Goal: Information Seeking & Learning: Understand process/instructions

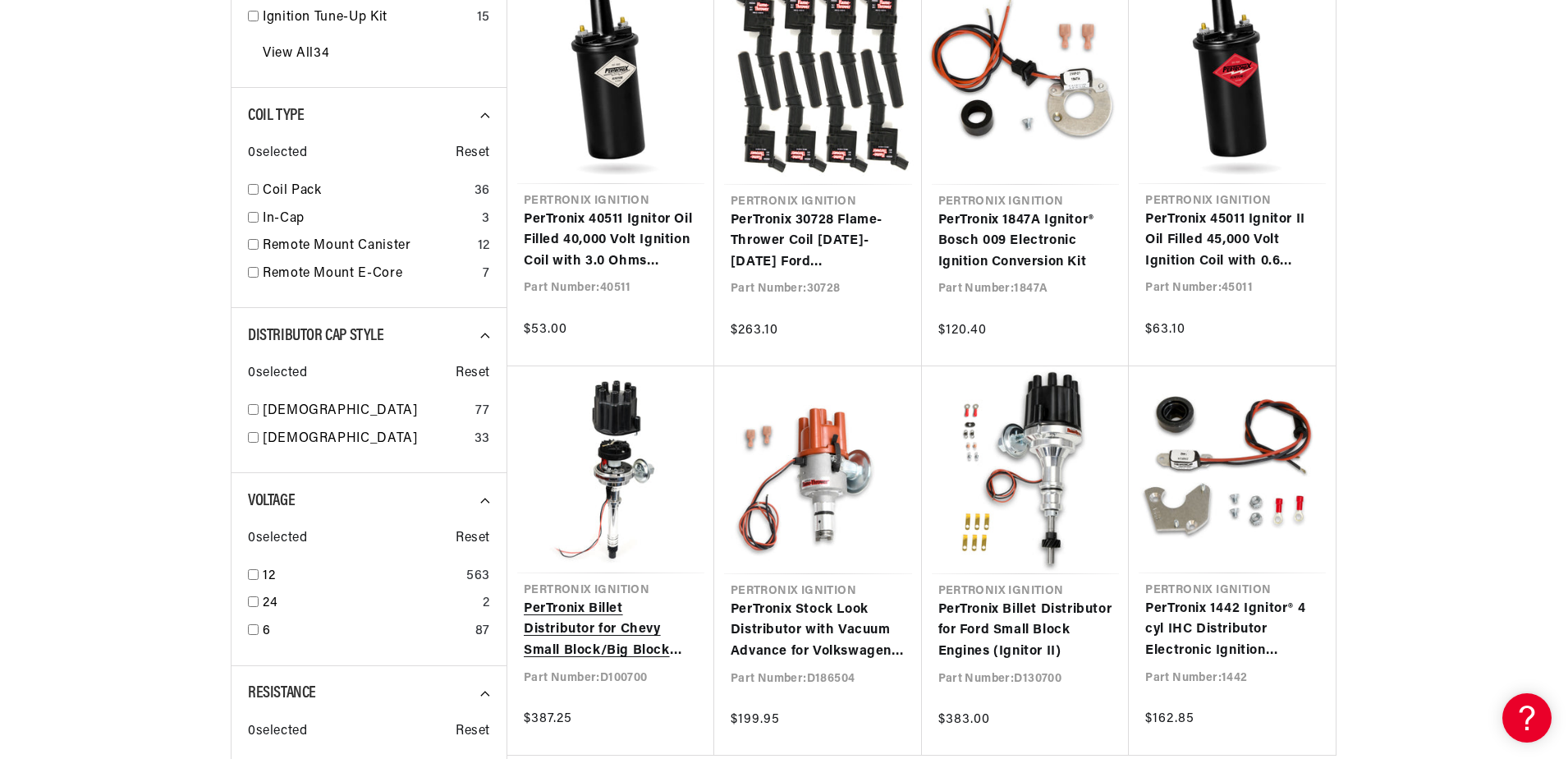
scroll to position [0, 497]
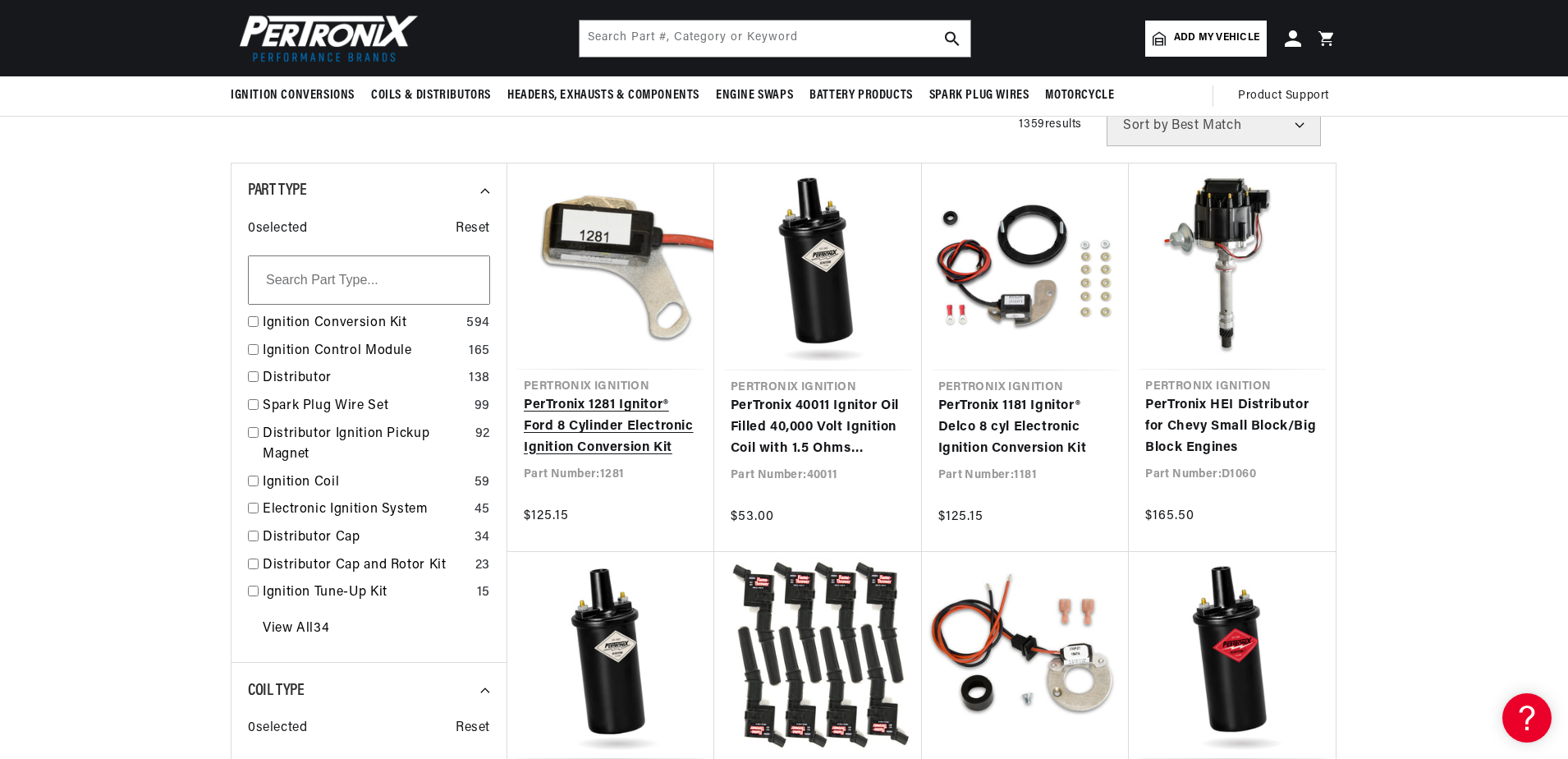
click at [582, 409] on link "PerTronix 1281 Ignitor® Ford 8 Cylinder Electronic Ignition Conversion Kit" at bounding box center [611, 427] width 174 height 63
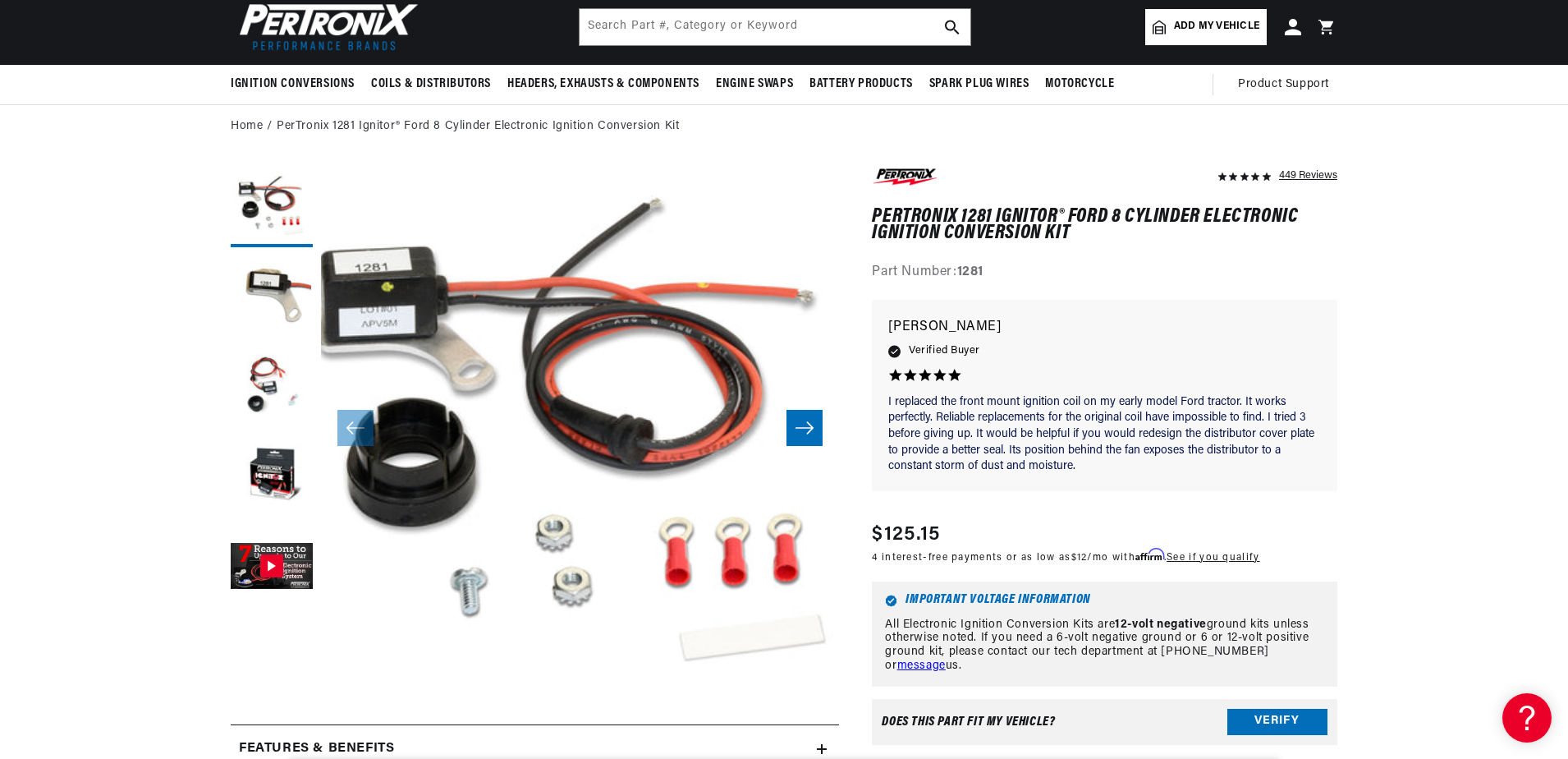
scroll to position [0, 497]
click at [276, 561] on button "Gallery Viewer" at bounding box center [271, 568] width 82 height 82
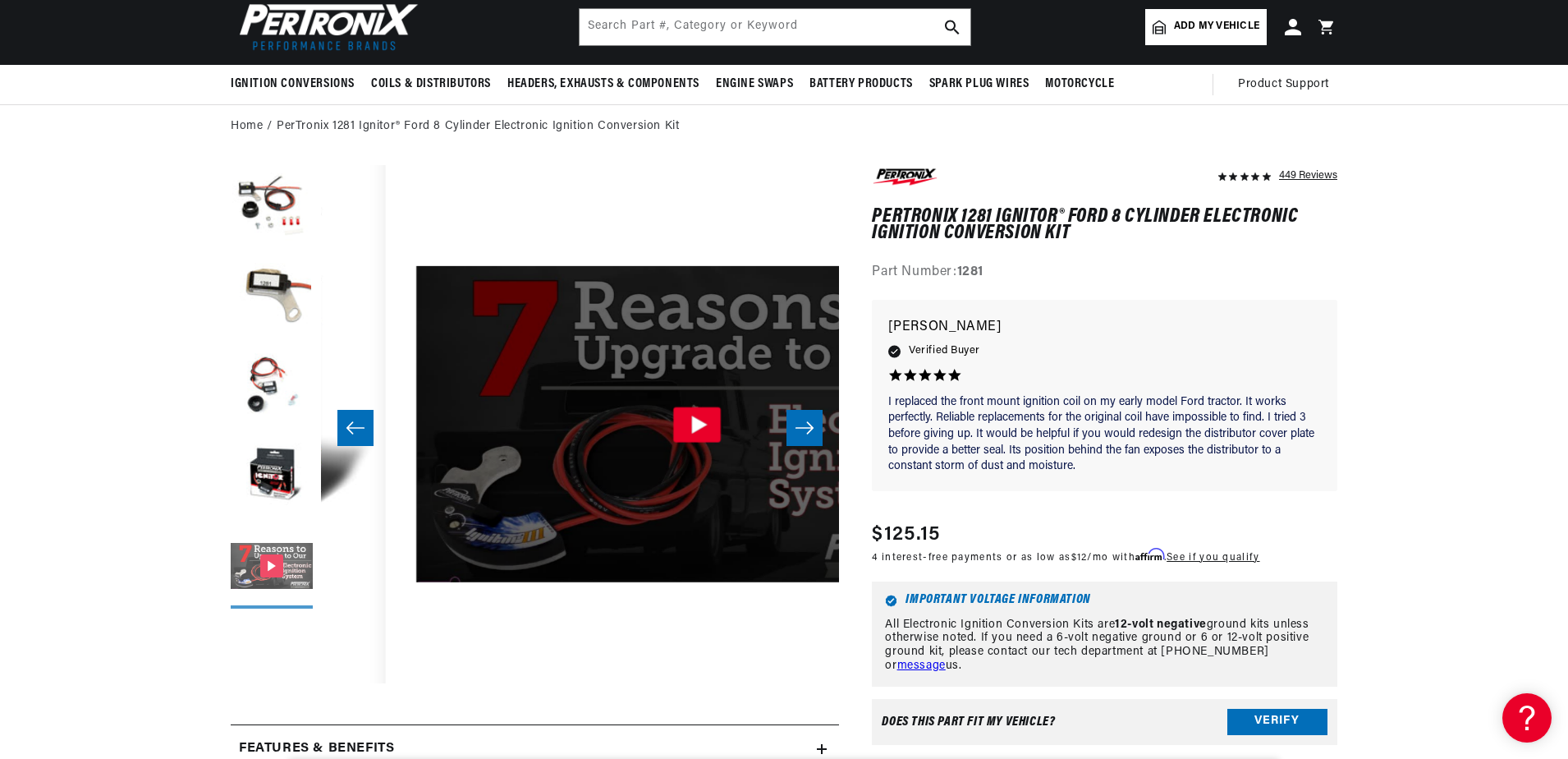
scroll to position [0, 2074]
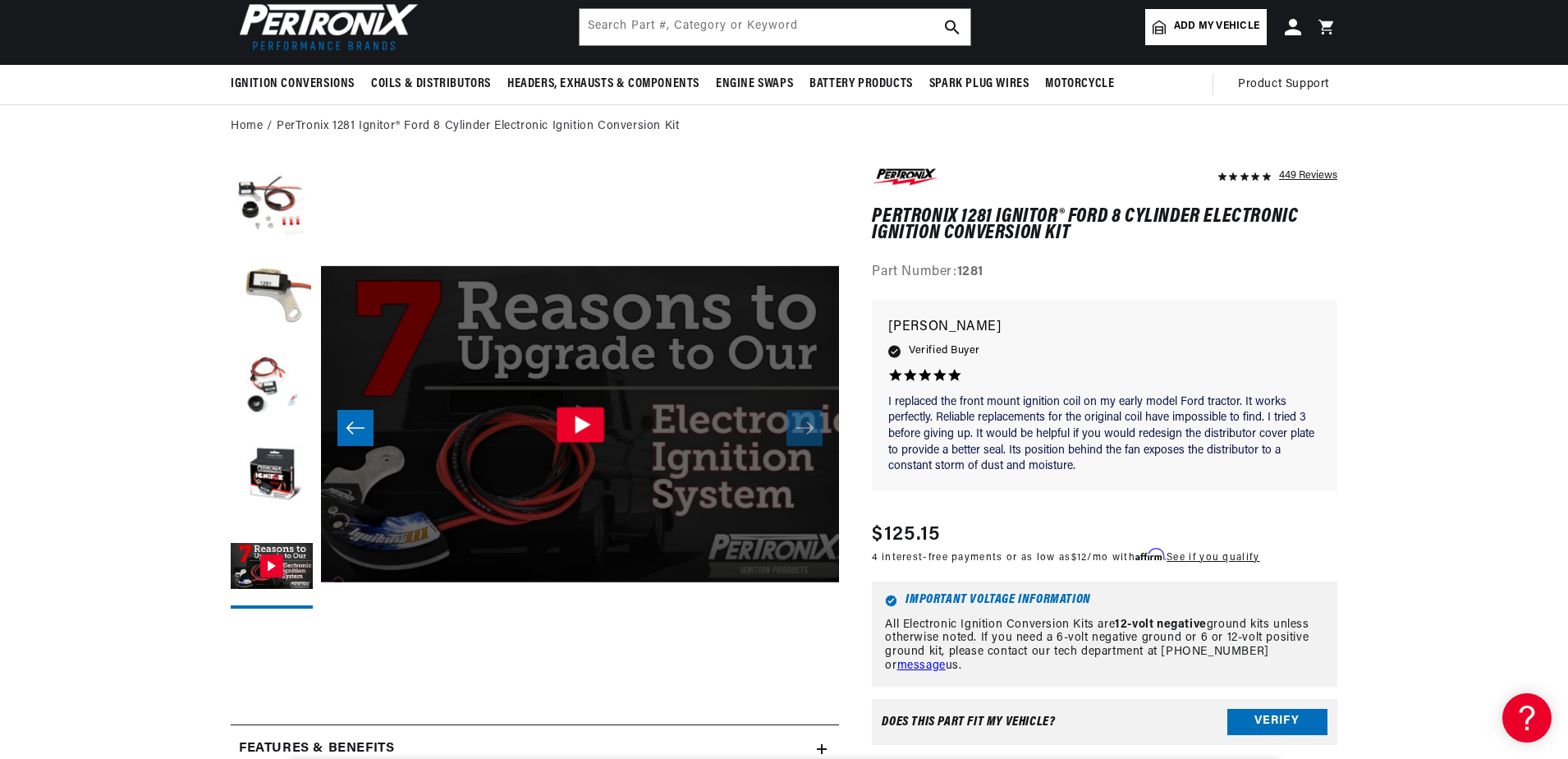
click at [586, 423] on icon "Gallery Viewer" at bounding box center [582, 424] width 16 height 18
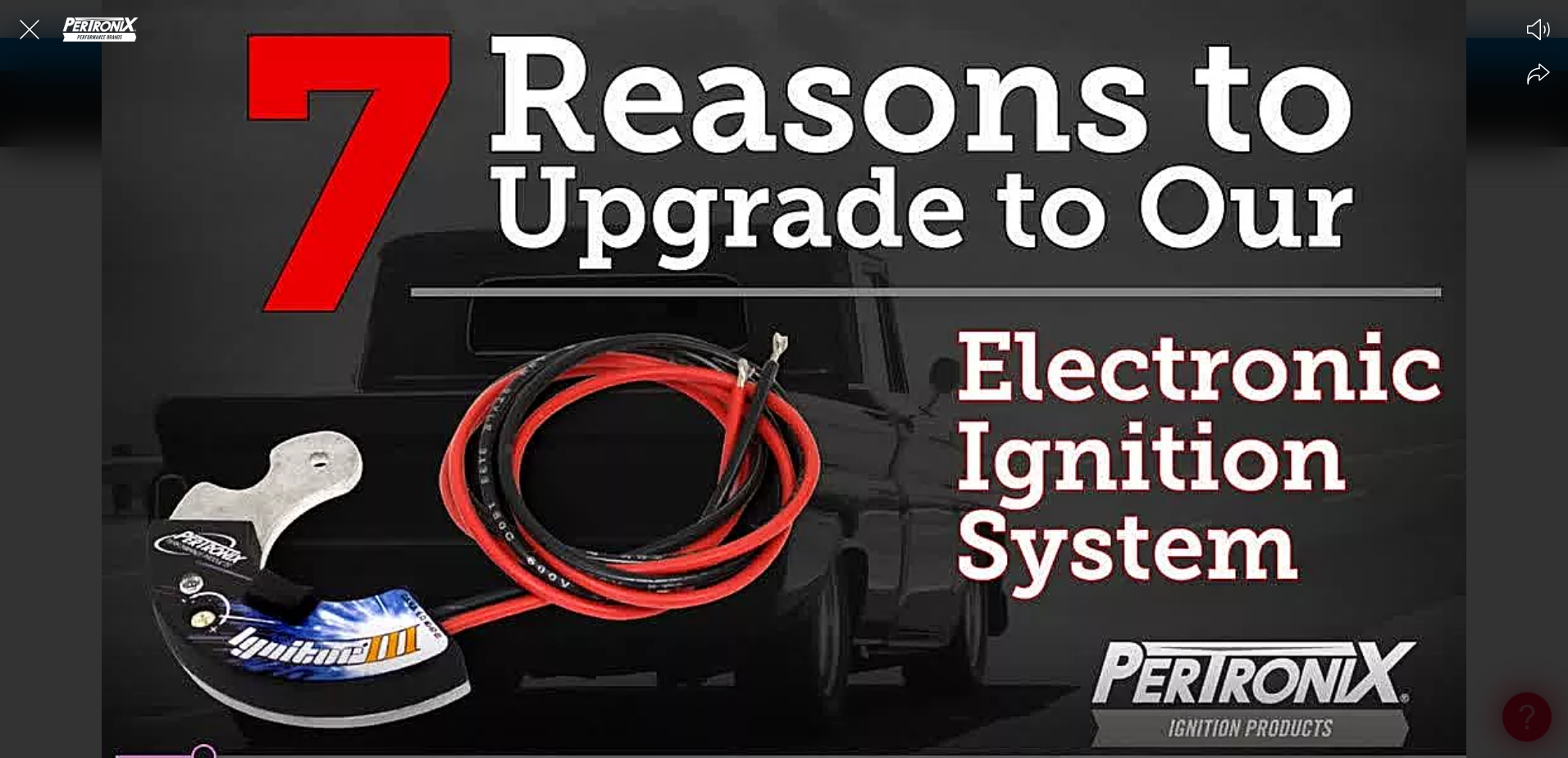
scroll to position [0, 497]
click at [30, 22] on icon "Close the video player" at bounding box center [29, 29] width 36 height 36
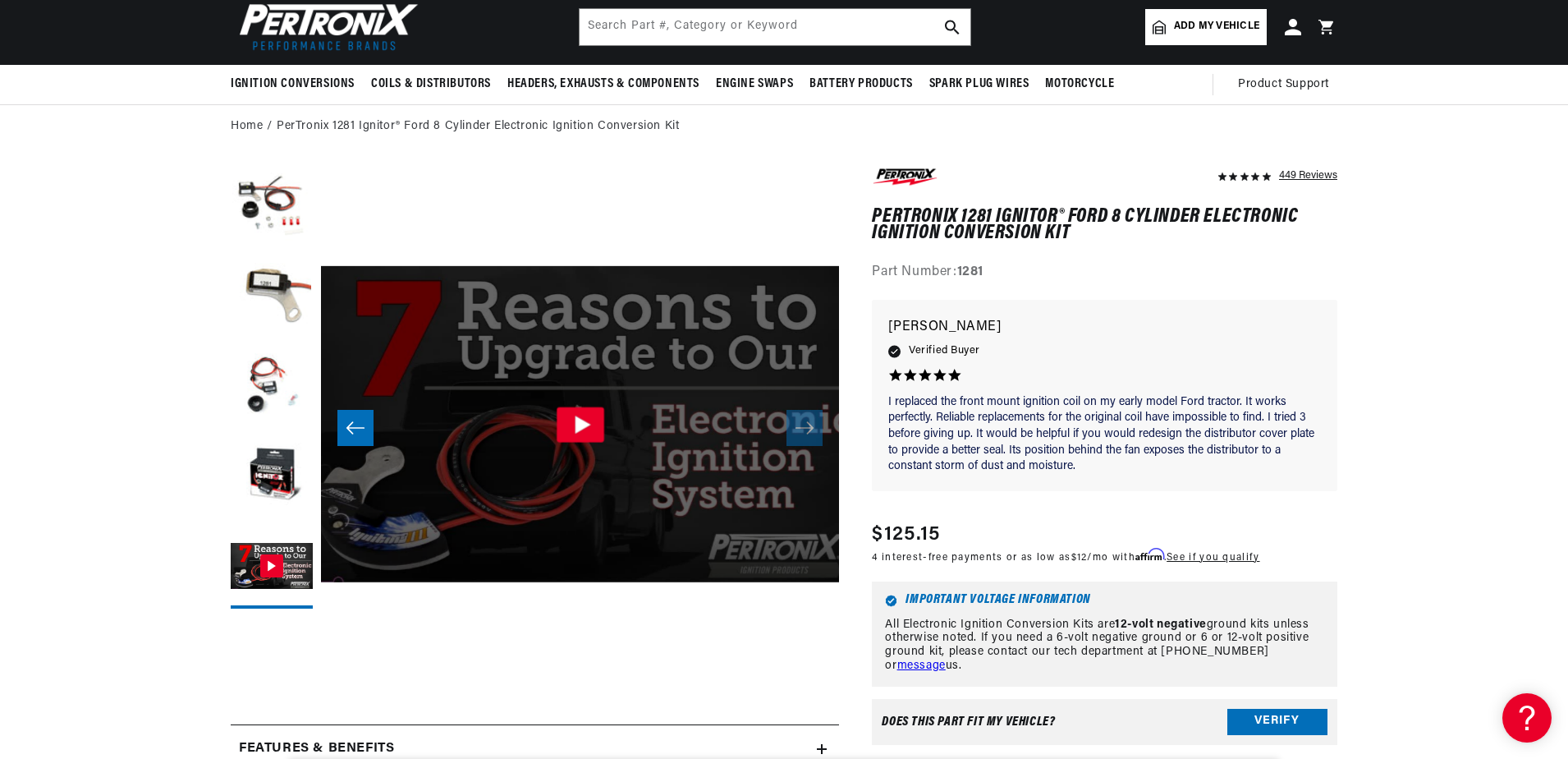
scroll to position [0, 0]
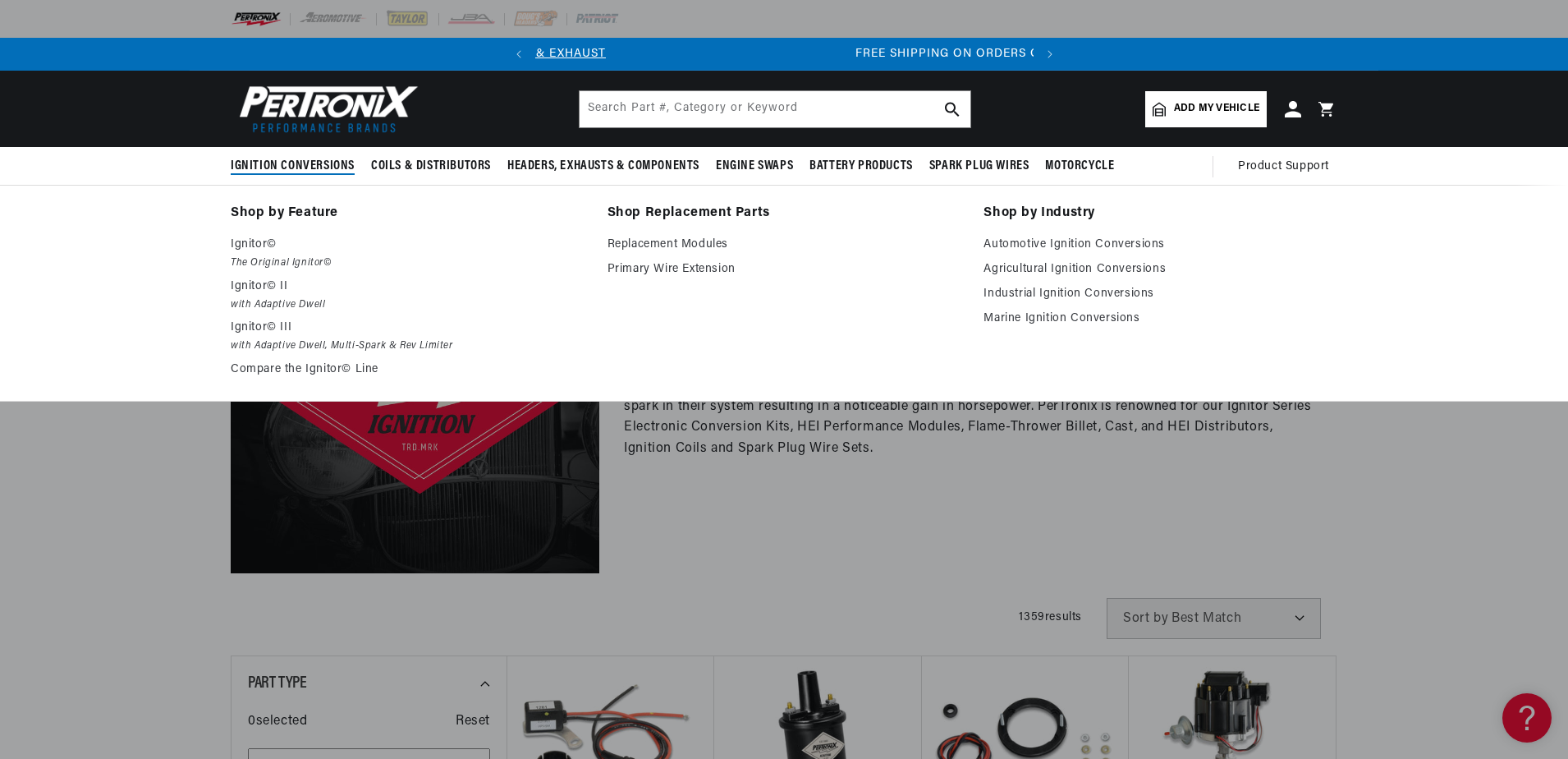
scroll to position [0, 497]
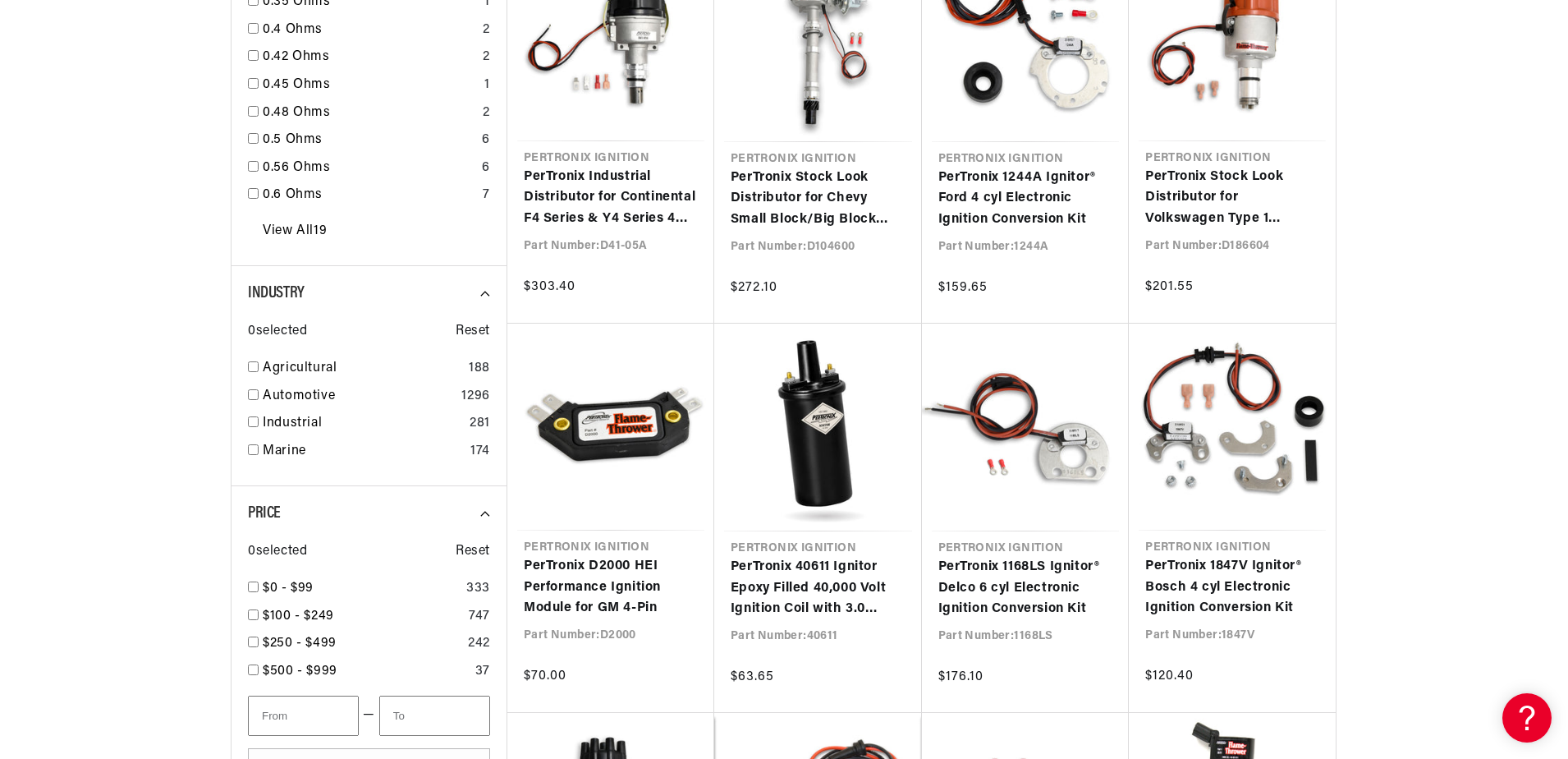
scroll to position [0, 158]
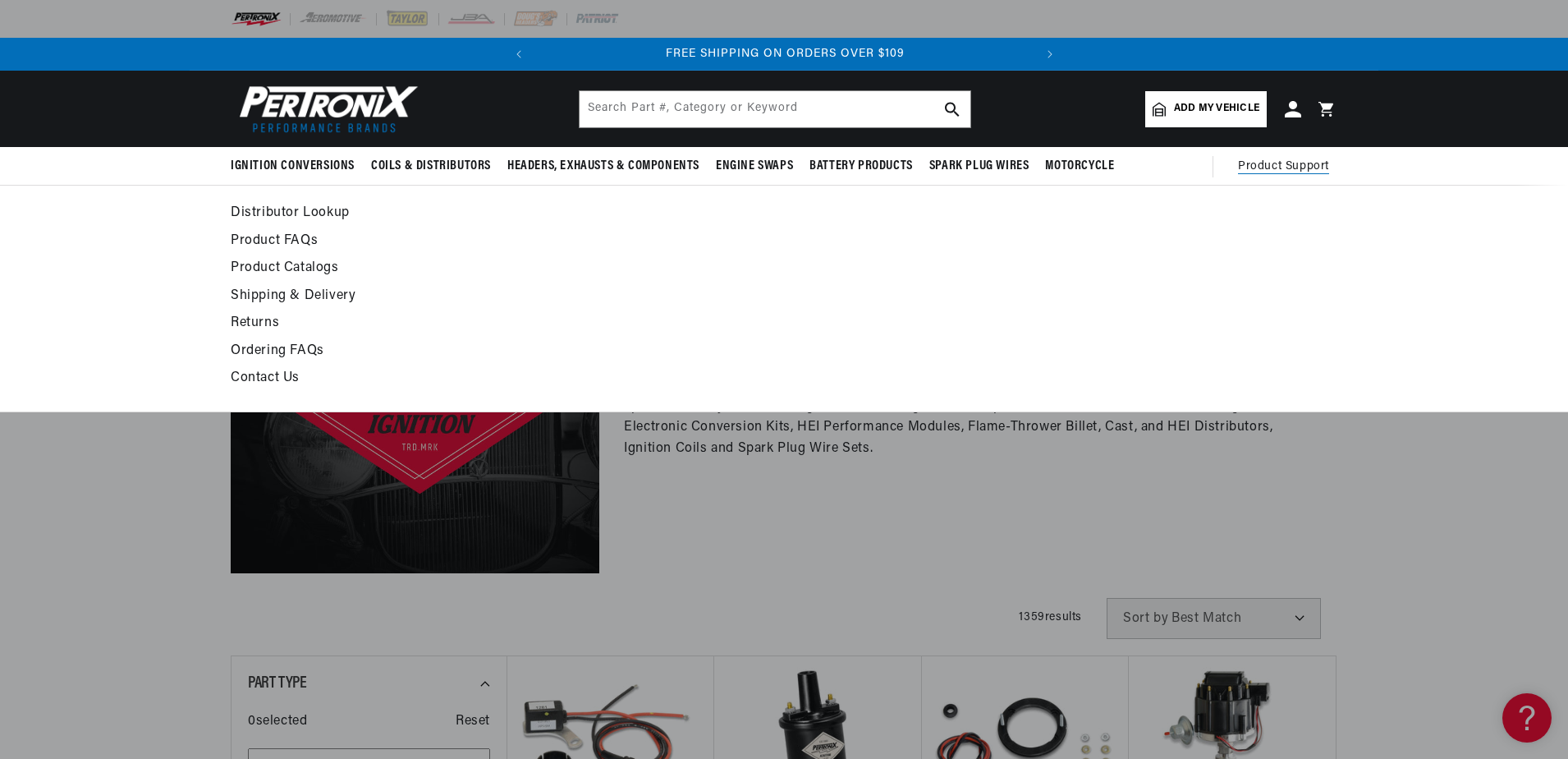
click at [1302, 166] on span "Product Support" at bounding box center [1284, 167] width 92 height 18
click at [260, 237] on link "Product FAQs" at bounding box center [634, 241] width 807 height 23
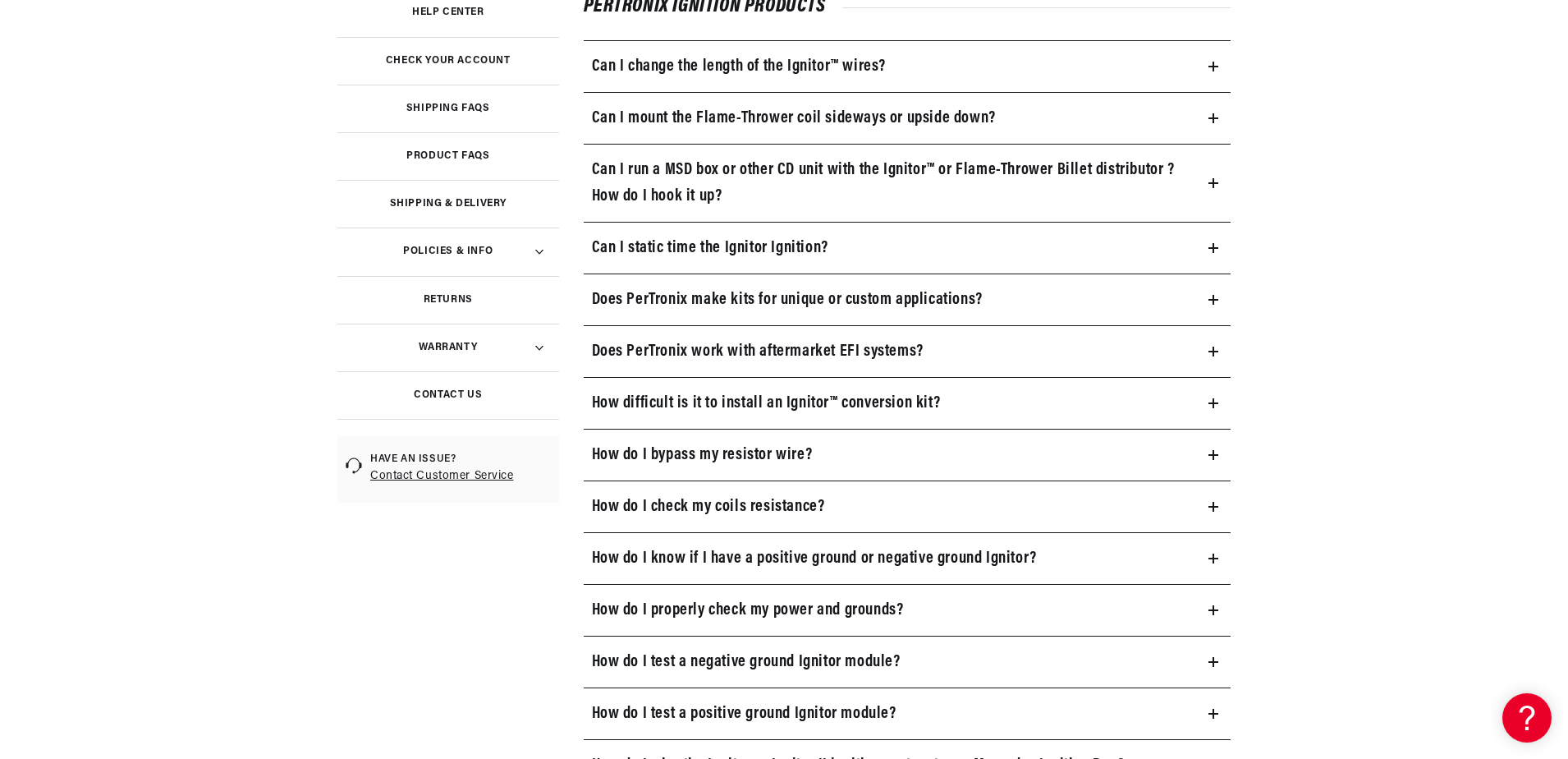
scroll to position [411, 0]
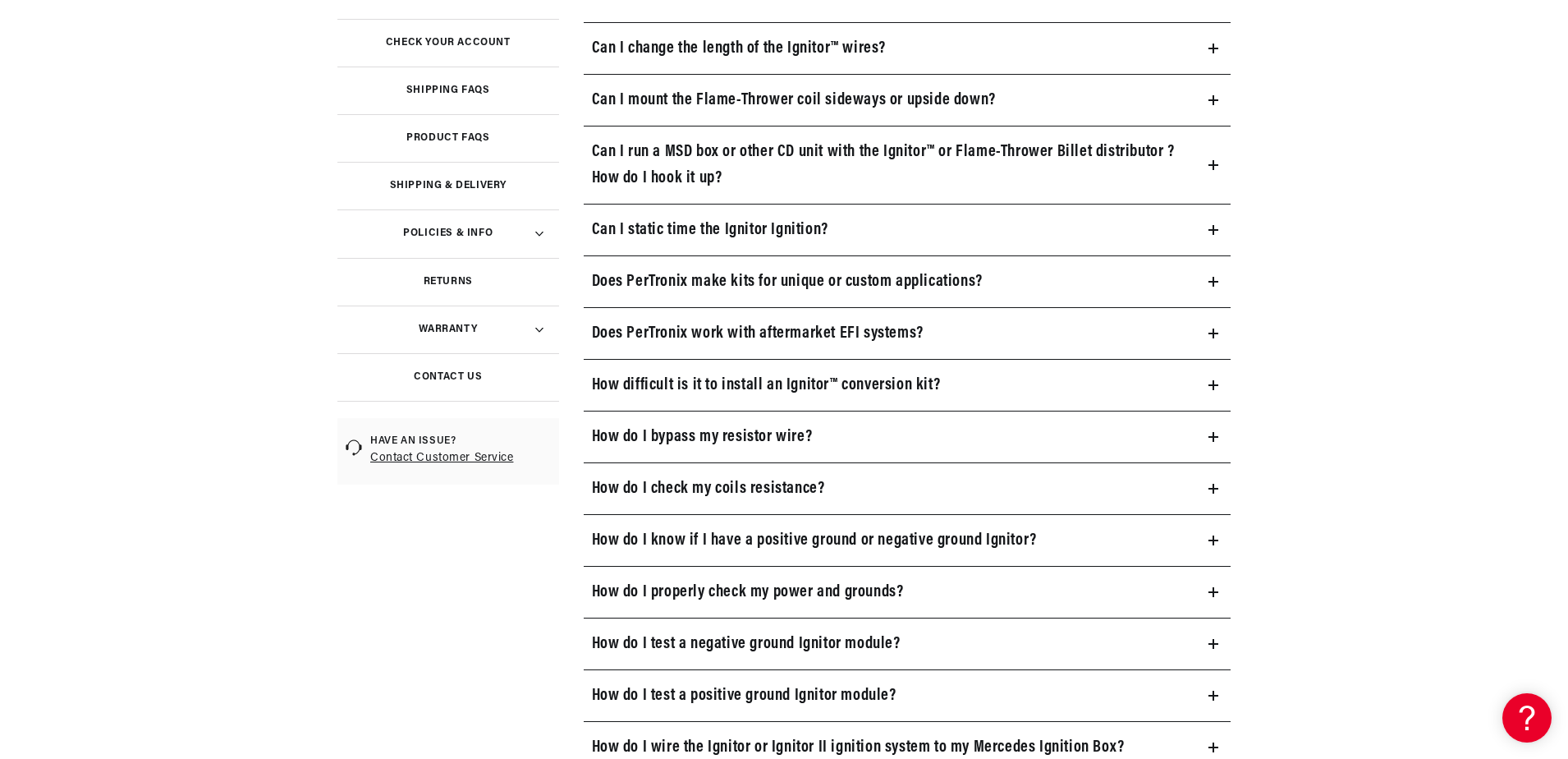
click at [1215, 437] on icon at bounding box center [1214, 437] width 10 height 0
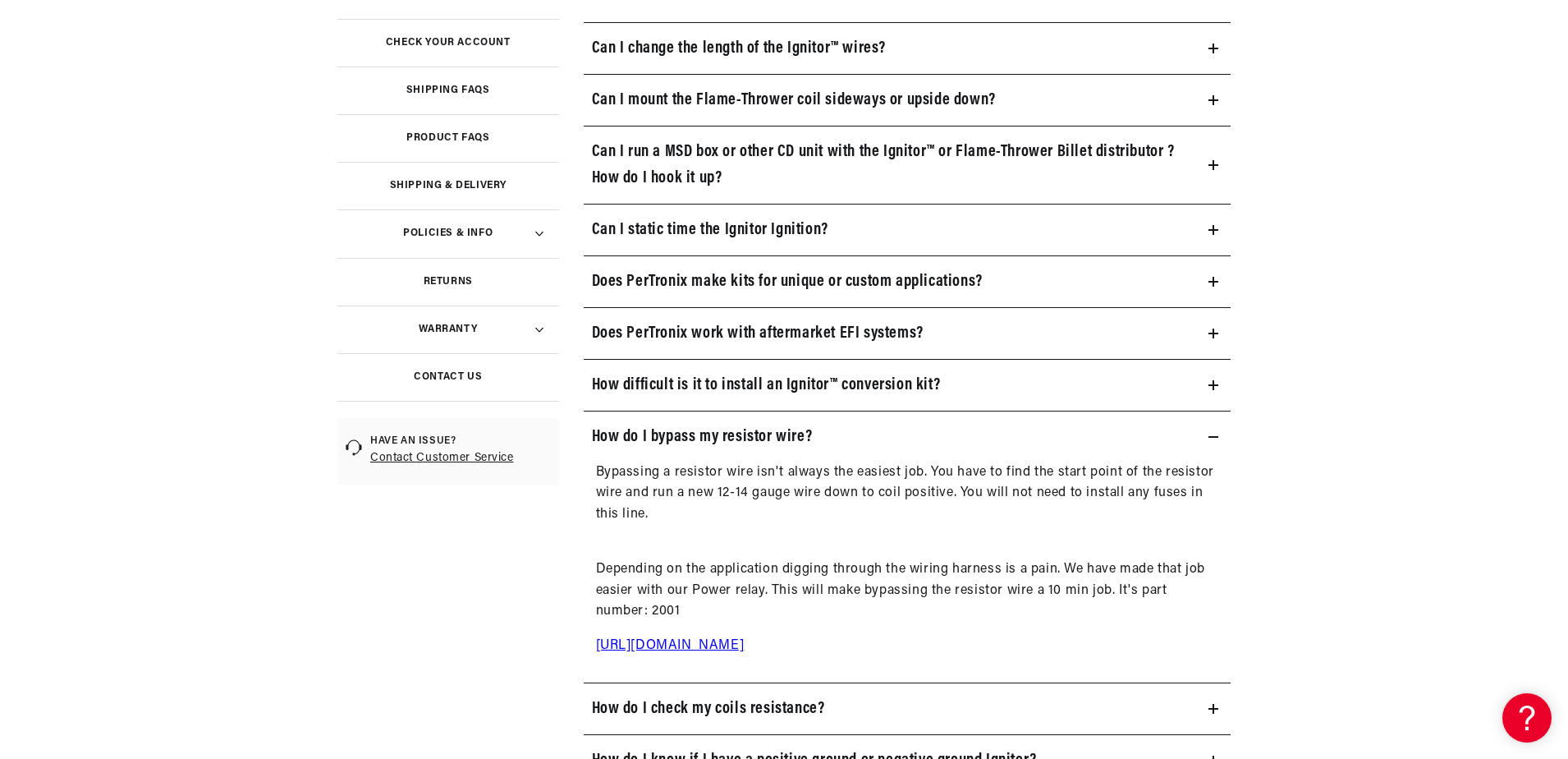
scroll to position [0, 497]
click at [744, 644] on link "http://shop.pertronix.com/pertronix-2001-ignition-power-relay-kit.html#.W5r5iKZ…" at bounding box center [670, 646] width 149 height 13
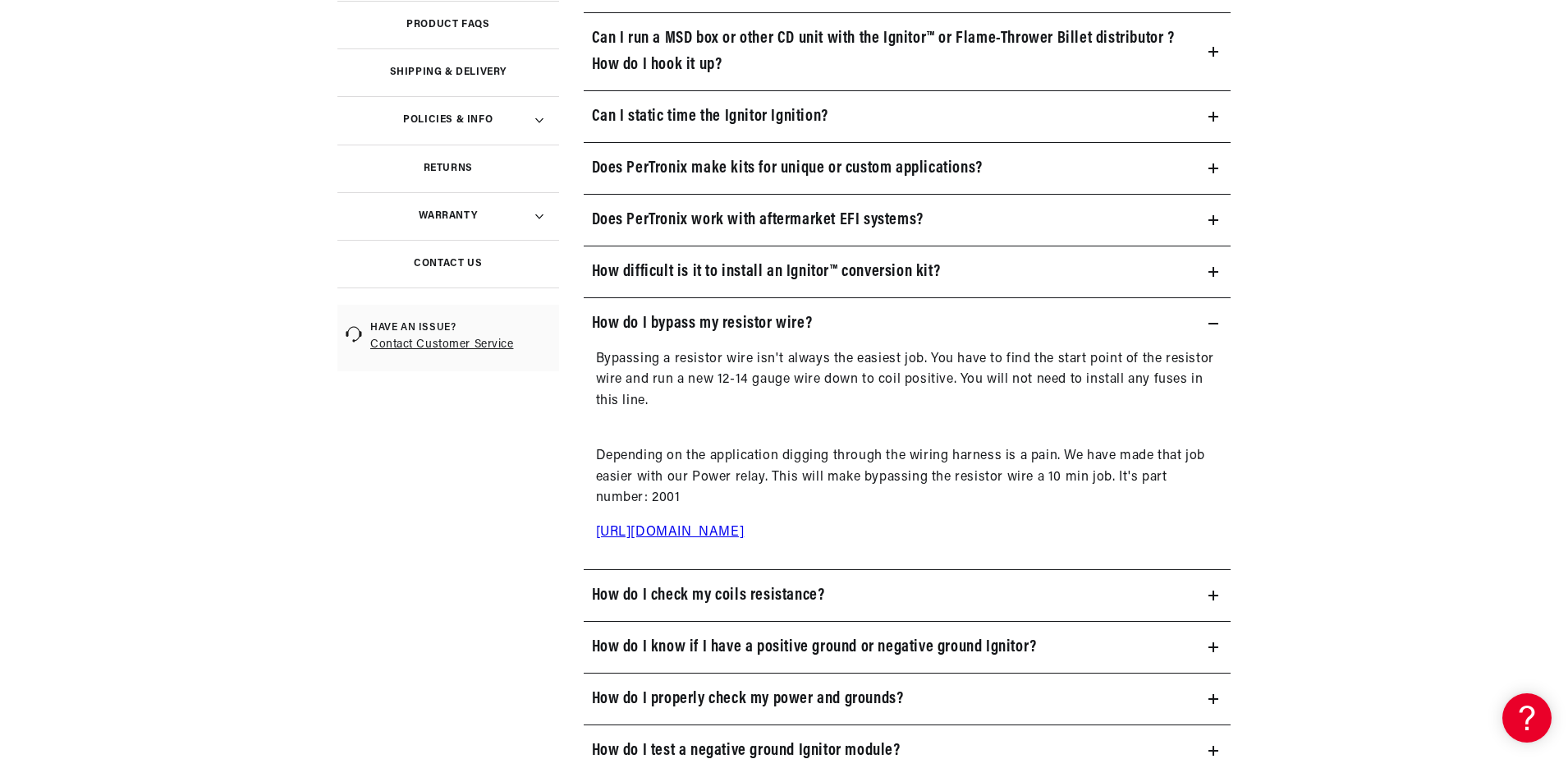
scroll to position [575, 0]
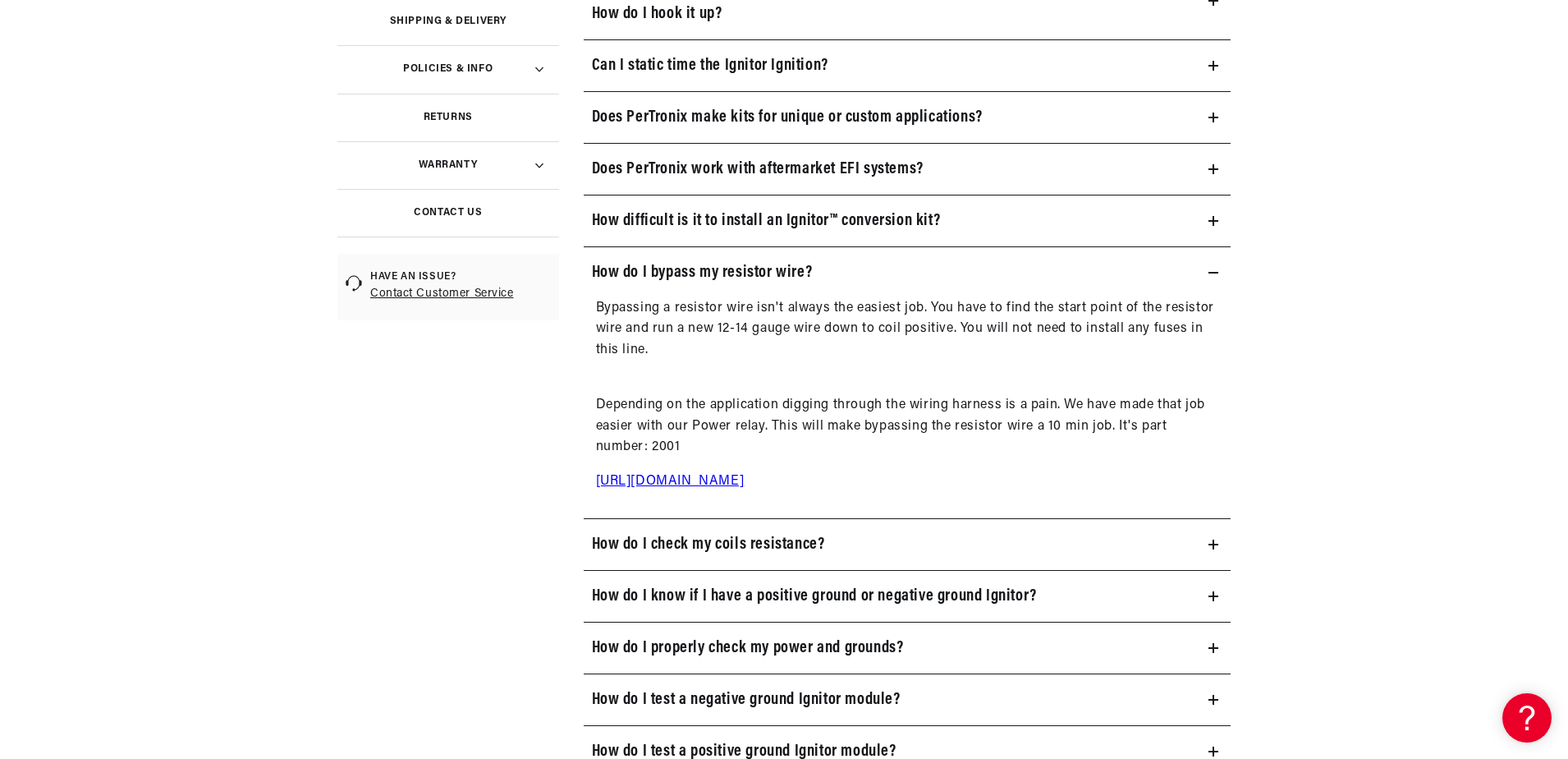
click at [1216, 541] on icon at bounding box center [1214, 544] width 10 height 10
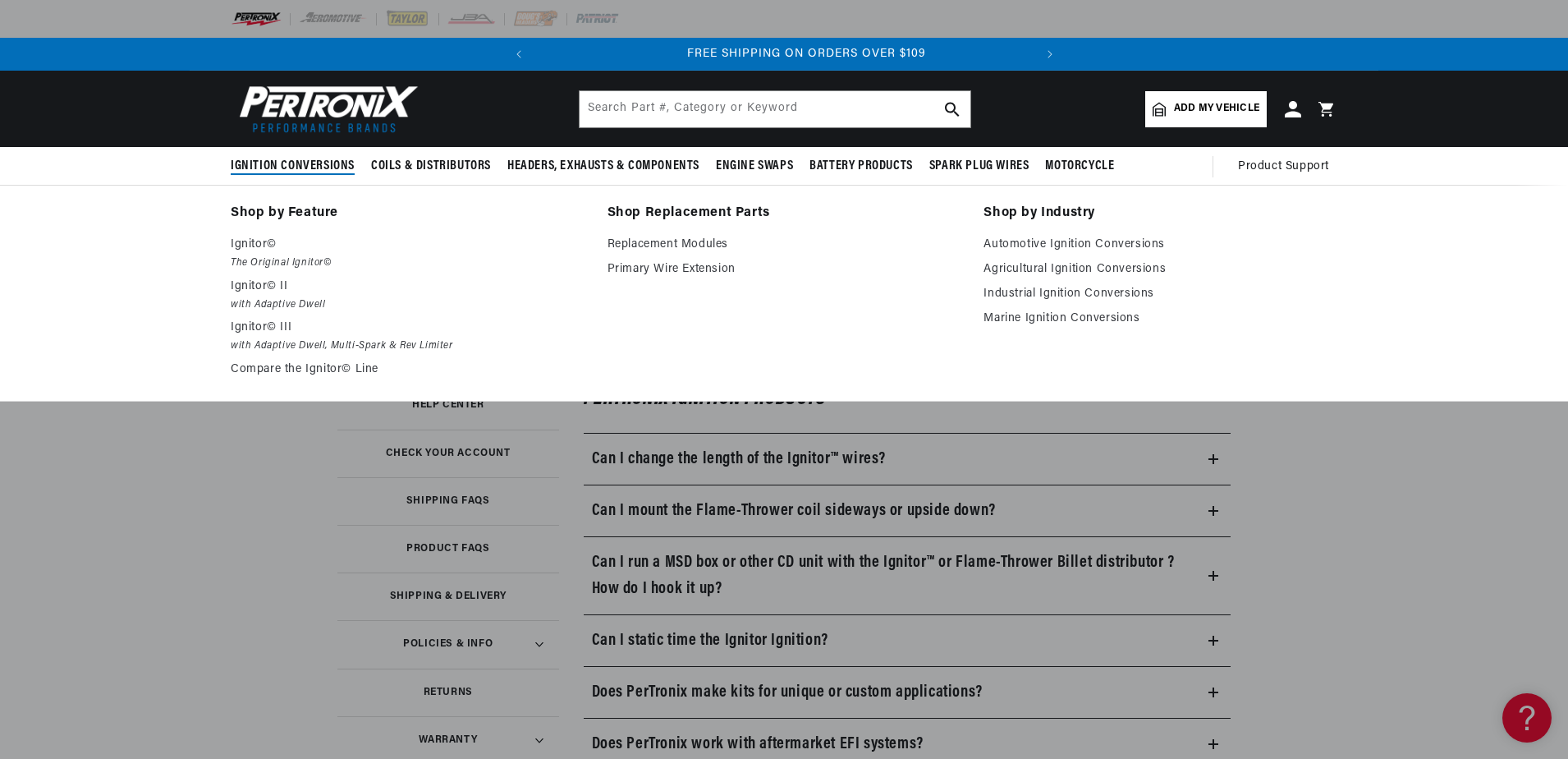
scroll to position [0, 497]
click at [284, 166] on span "Ignition Conversions" at bounding box center [292, 166] width 124 height 17
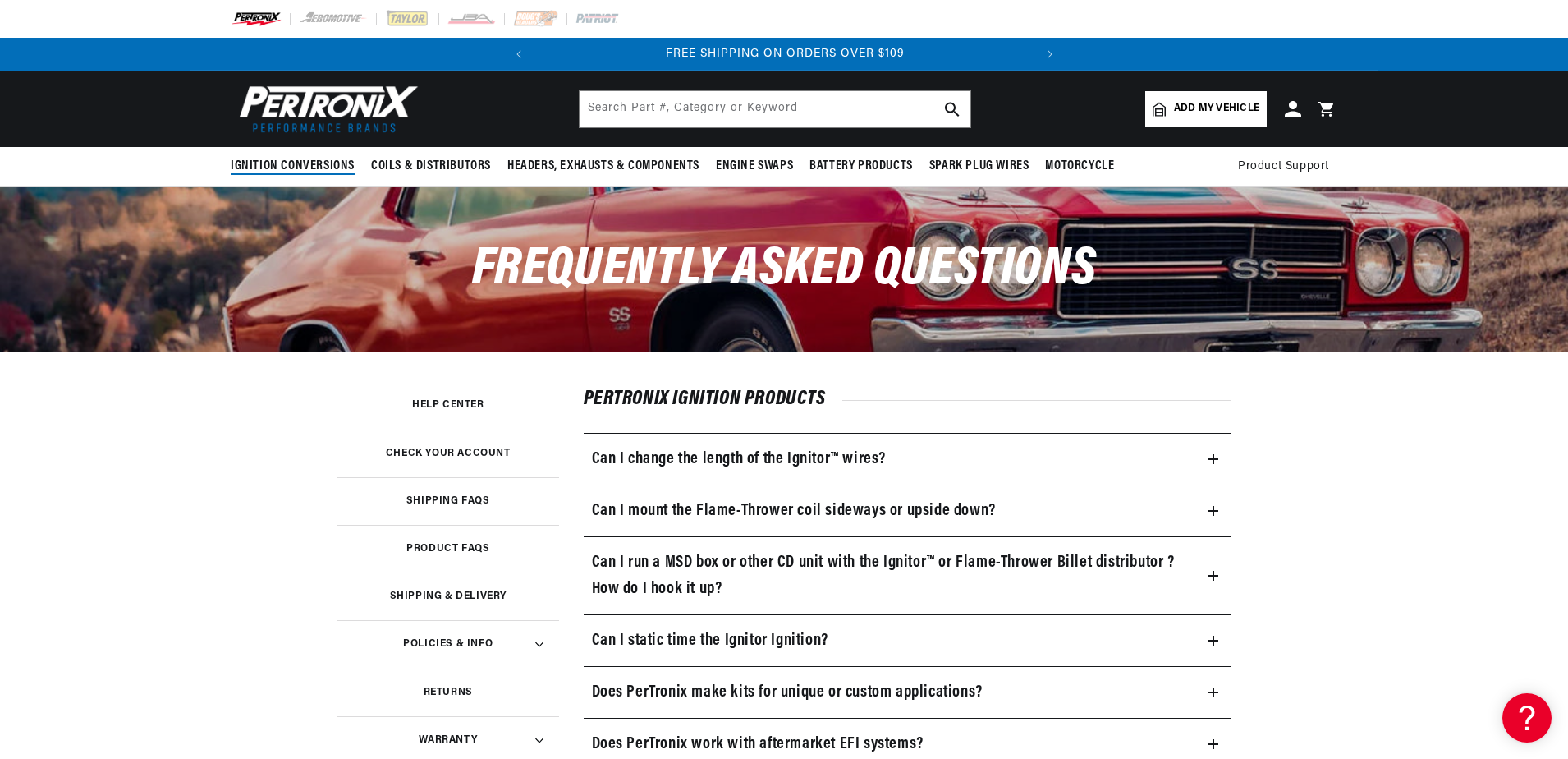
click at [279, 164] on span "Ignition Conversions" at bounding box center [292, 166] width 124 height 17
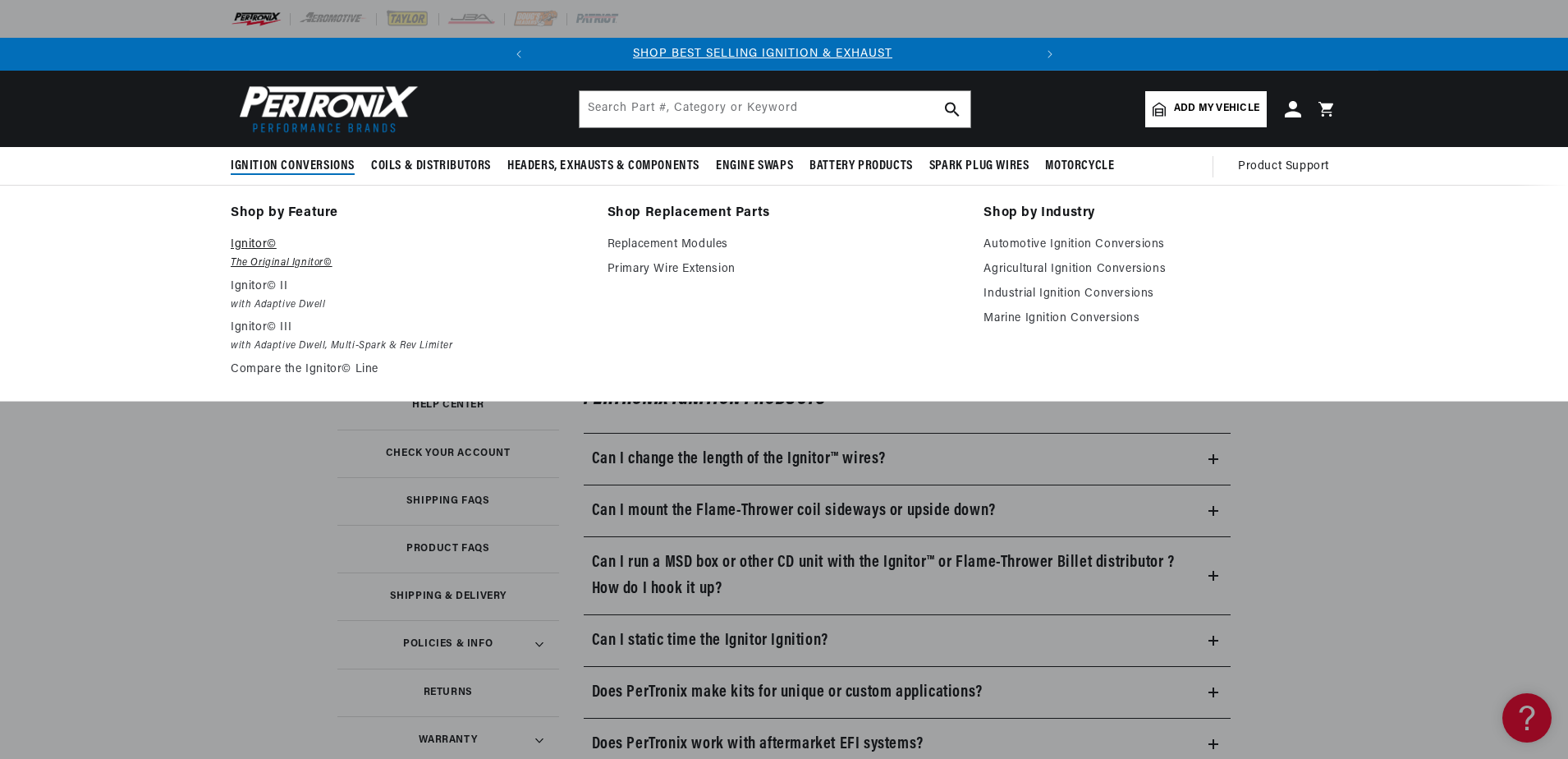
scroll to position [0, 0]
click at [262, 256] on em "The Original Ignitor©" at bounding box center [407, 263] width 354 height 17
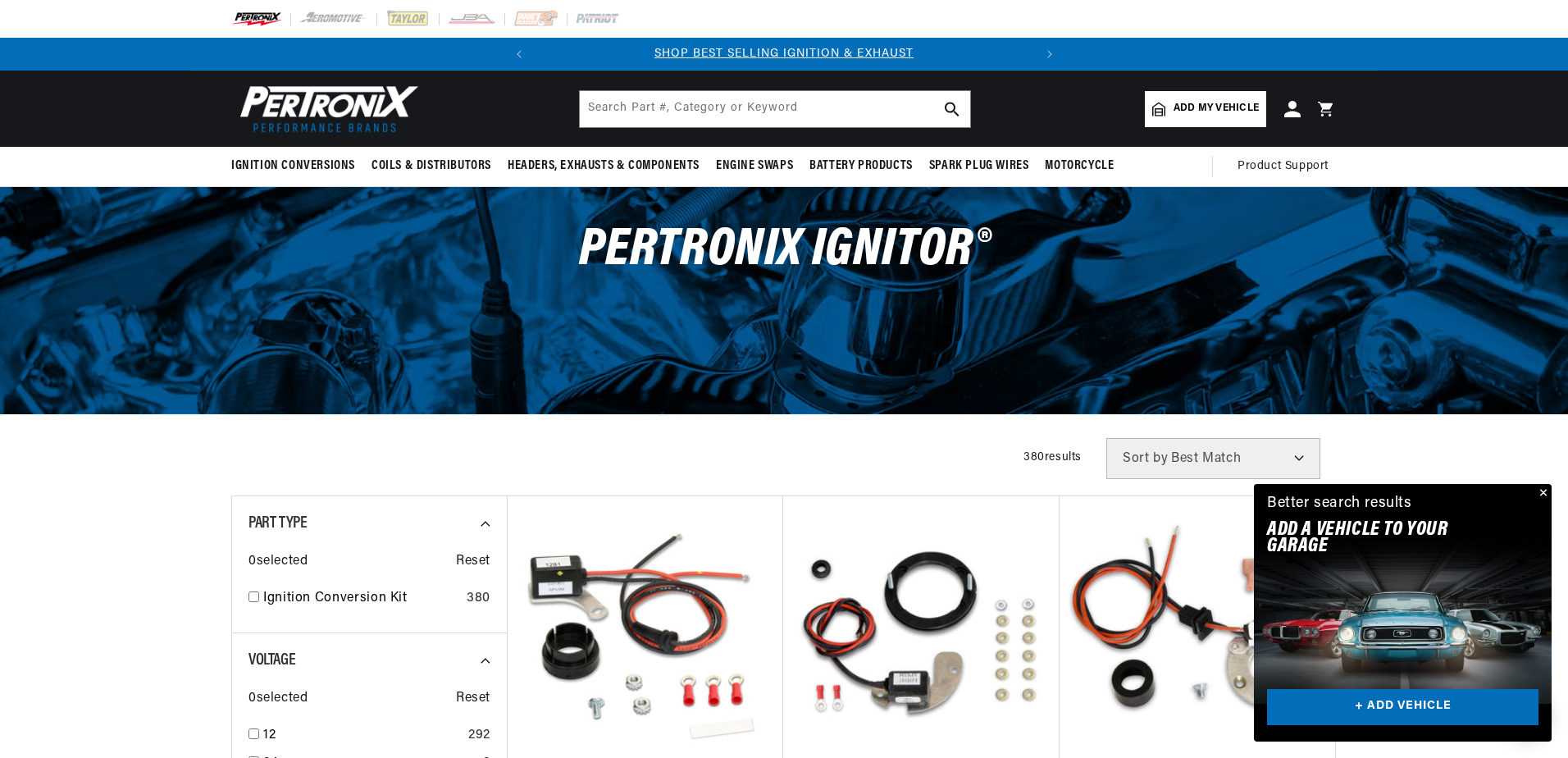
click at [1540, 492] on div "Close dialog FIND THE RIGHT PARTS Take our quick quiz using the button below, a…" at bounding box center [784, 379] width 1568 height 758
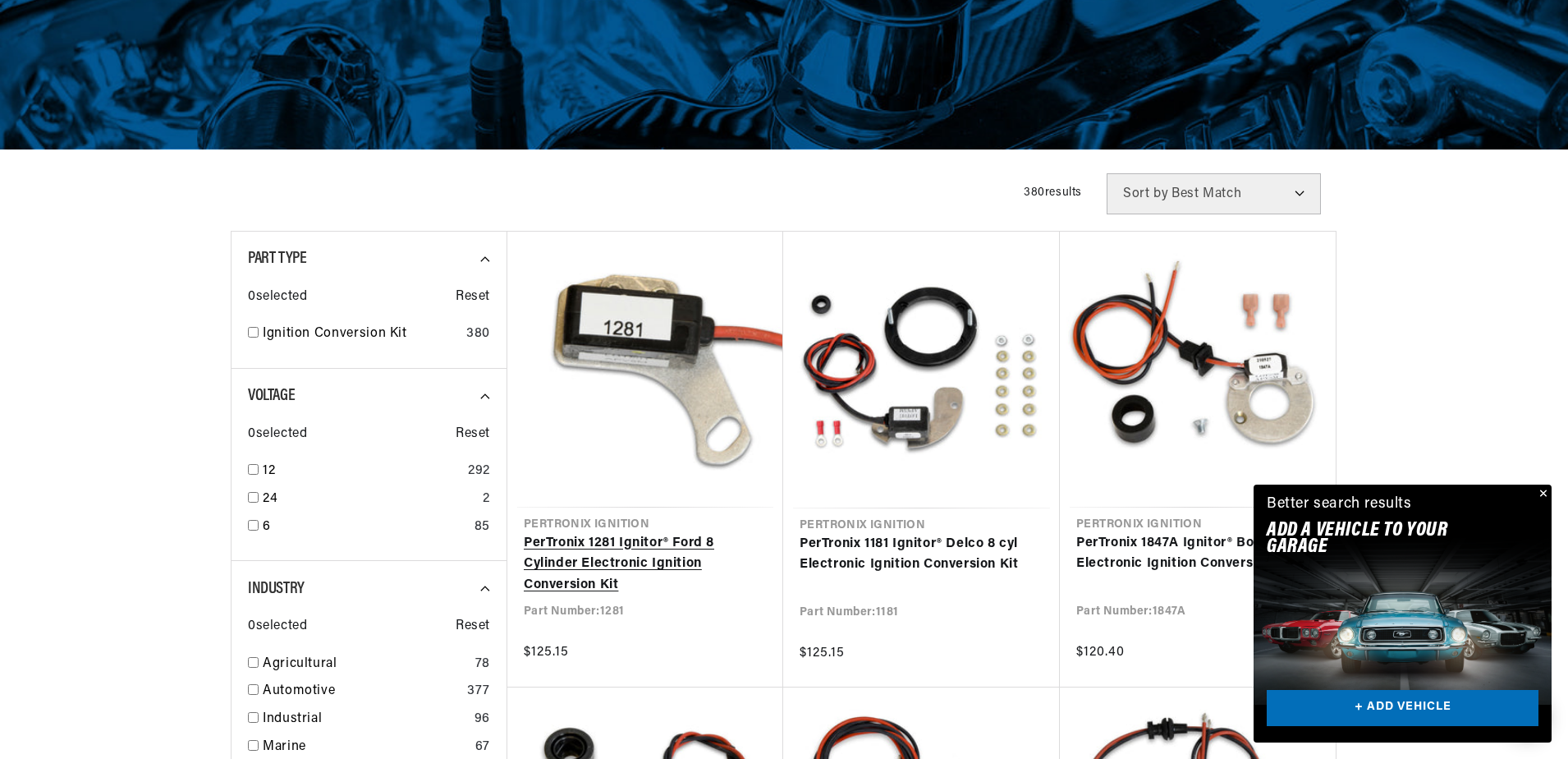
scroll to position [329, 0]
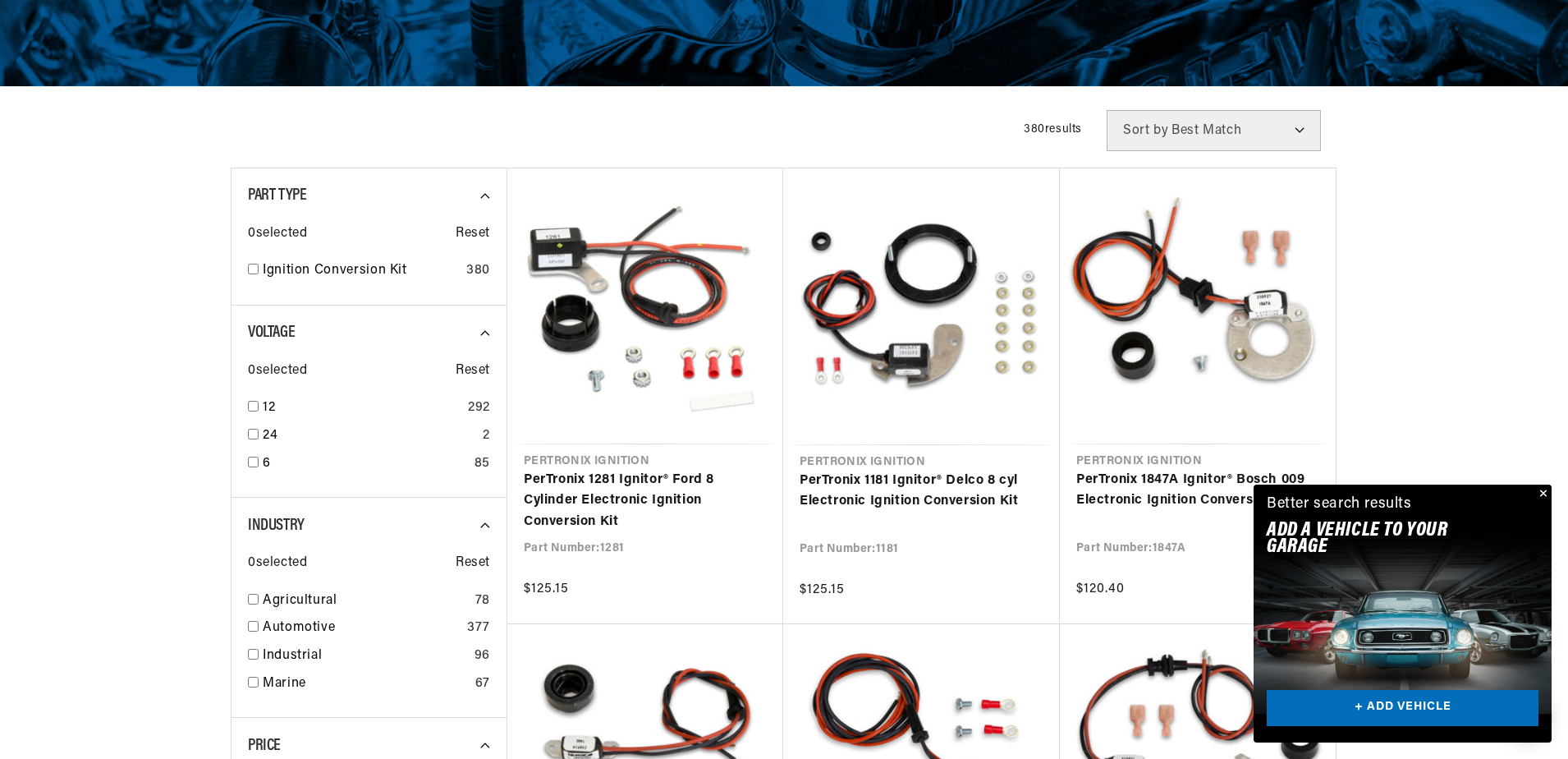
drag, startPoint x: 1543, startPoint y: 491, endPoint x: 1483, endPoint y: 492, distance: 60.0
click at [1533, 491] on button "Close" at bounding box center [1542, 494] width 20 height 20
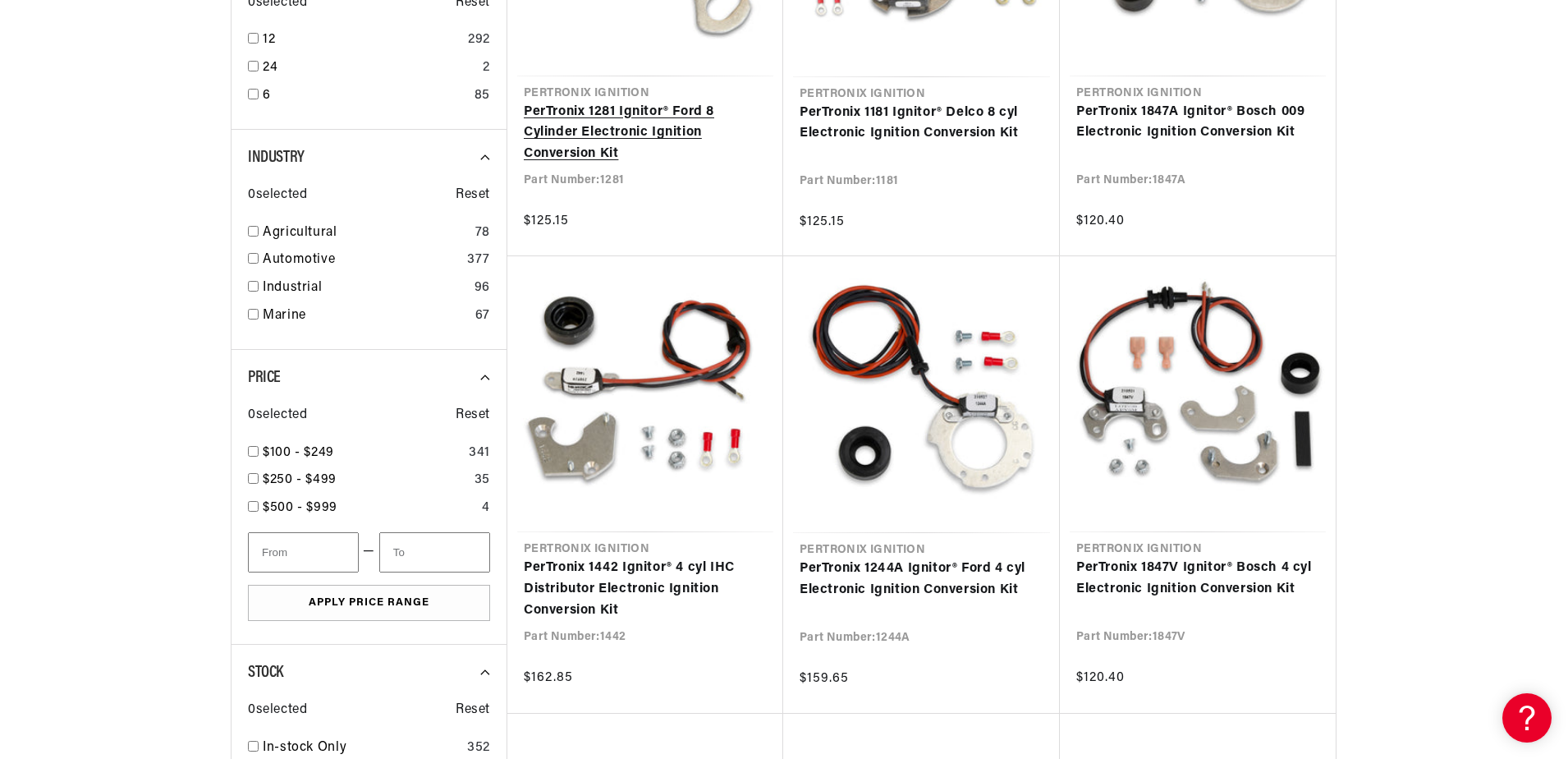
scroll to position [739, 0]
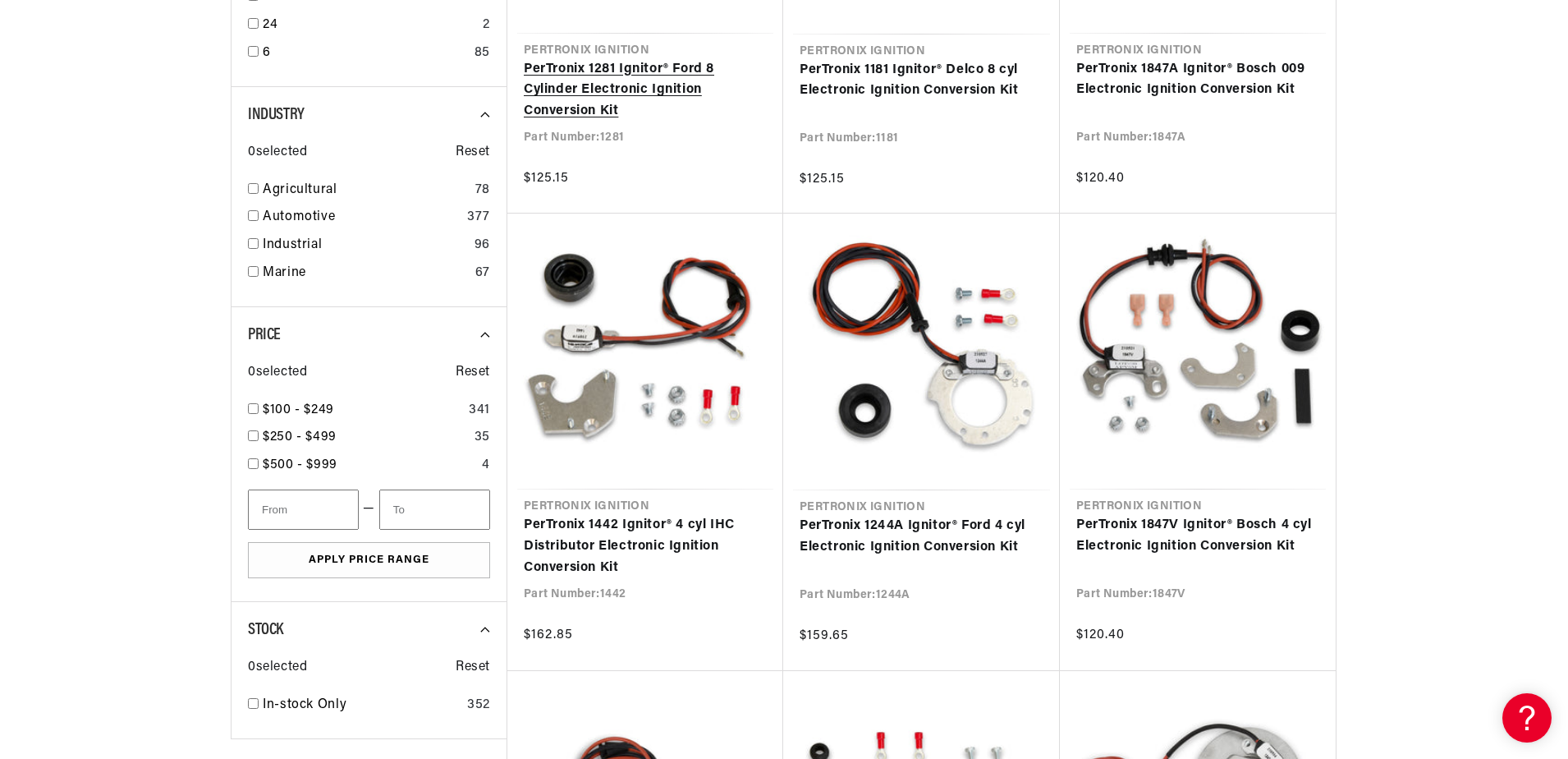
click at [586, 87] on link "PerTronix 1281 Ignitor® Ford 8 Cylinder Electronic Ignition Conversion Kit" at bounding box center [646, 91] width 243 height 63
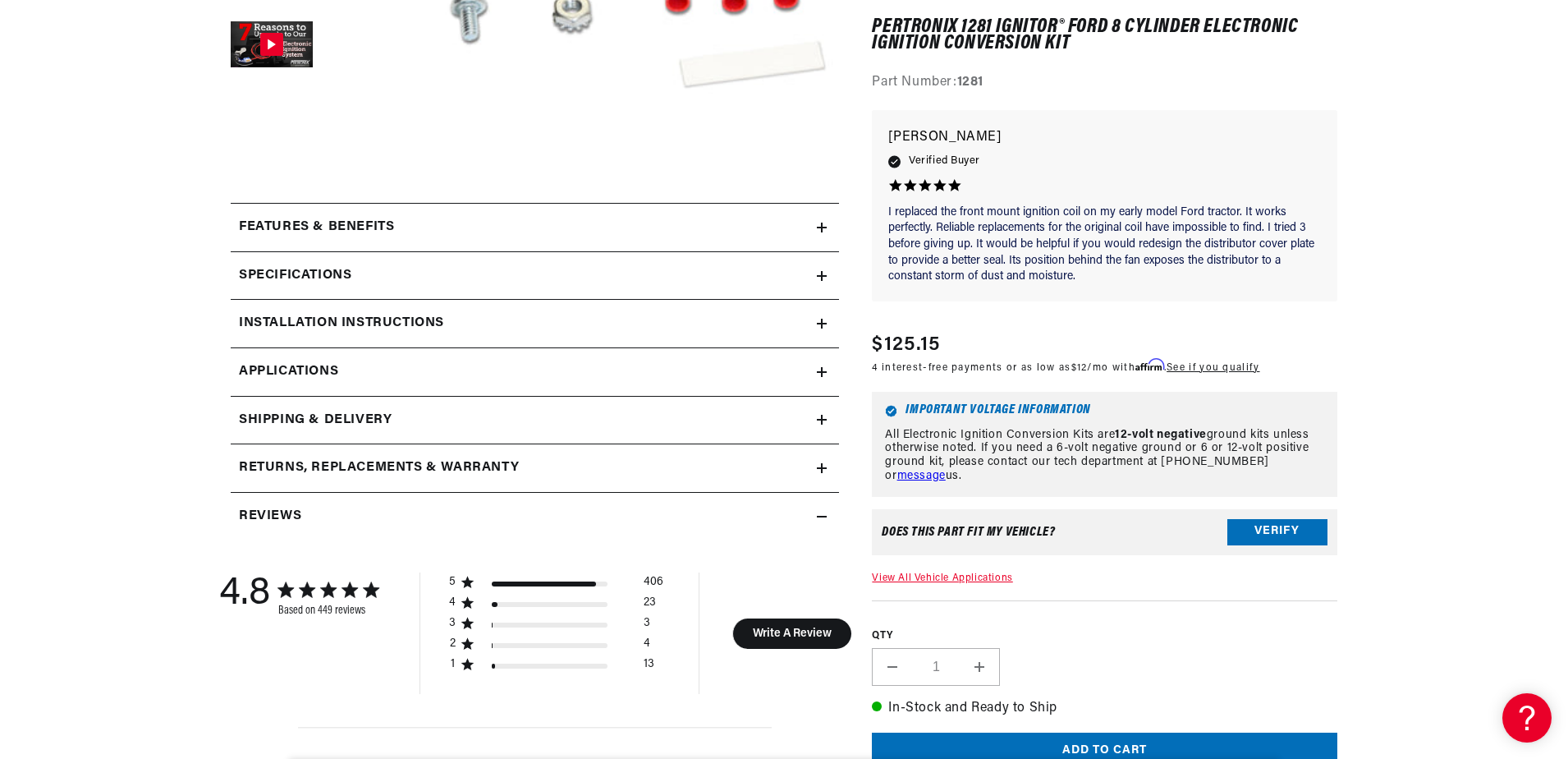
scroll to position [657, 0]
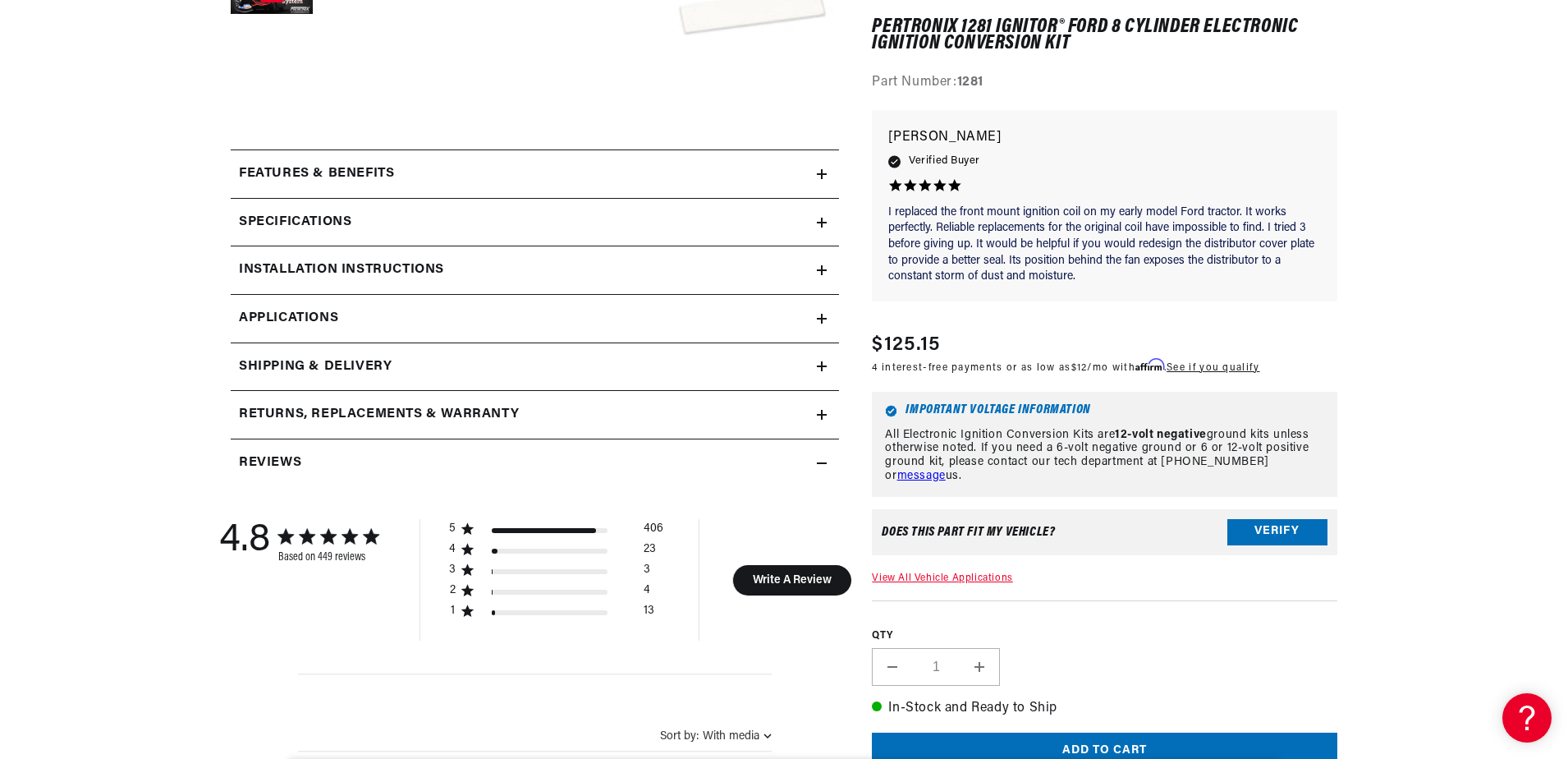
click at [815, 271] on div "Installation instructions" at bounding box center [523, 270] width 586 height 22
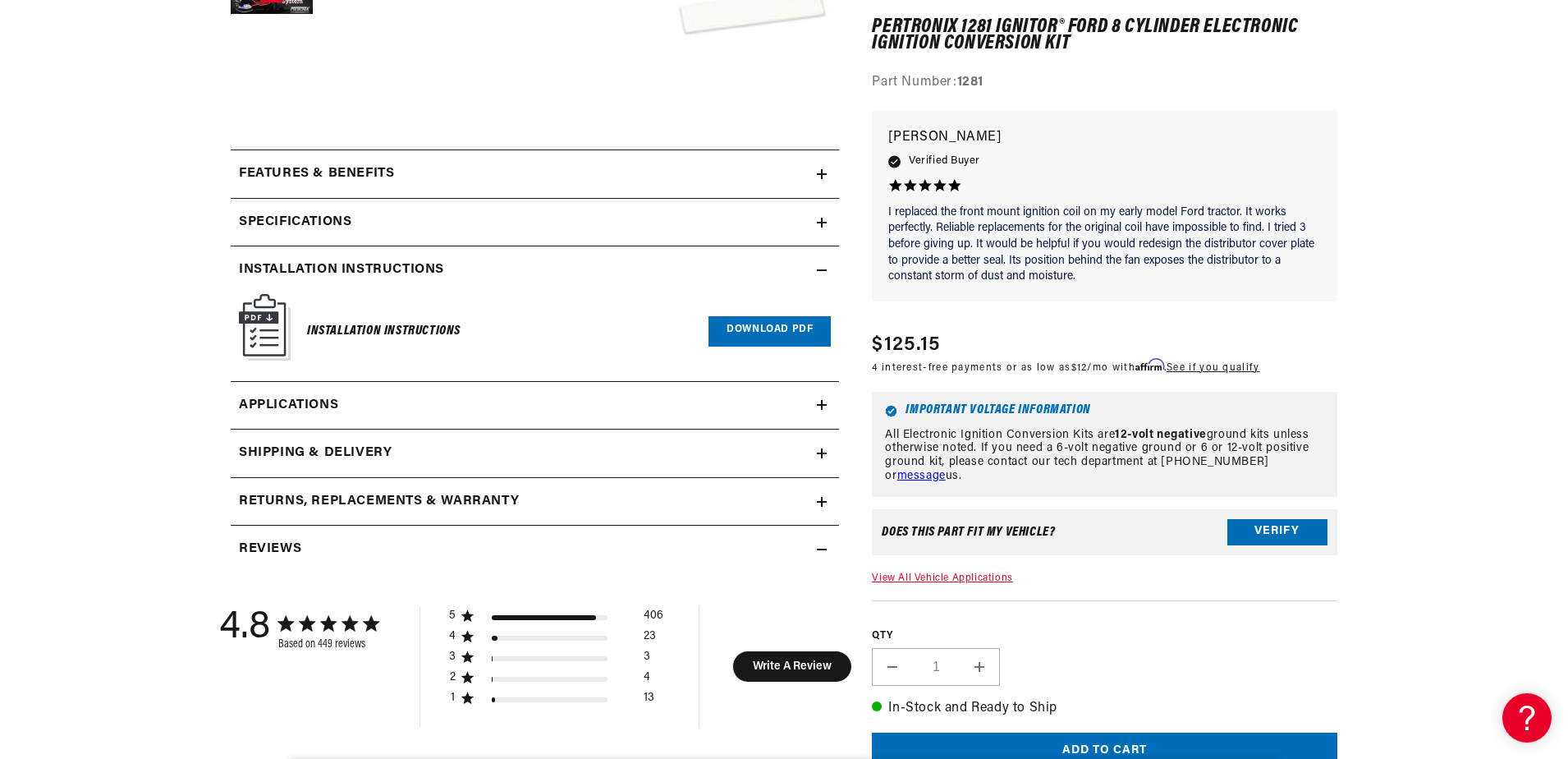
scroll to position [0, 0]
click at [762, 329] on link "Download PDF" at bounding box center [769, 331] width 122 height 31
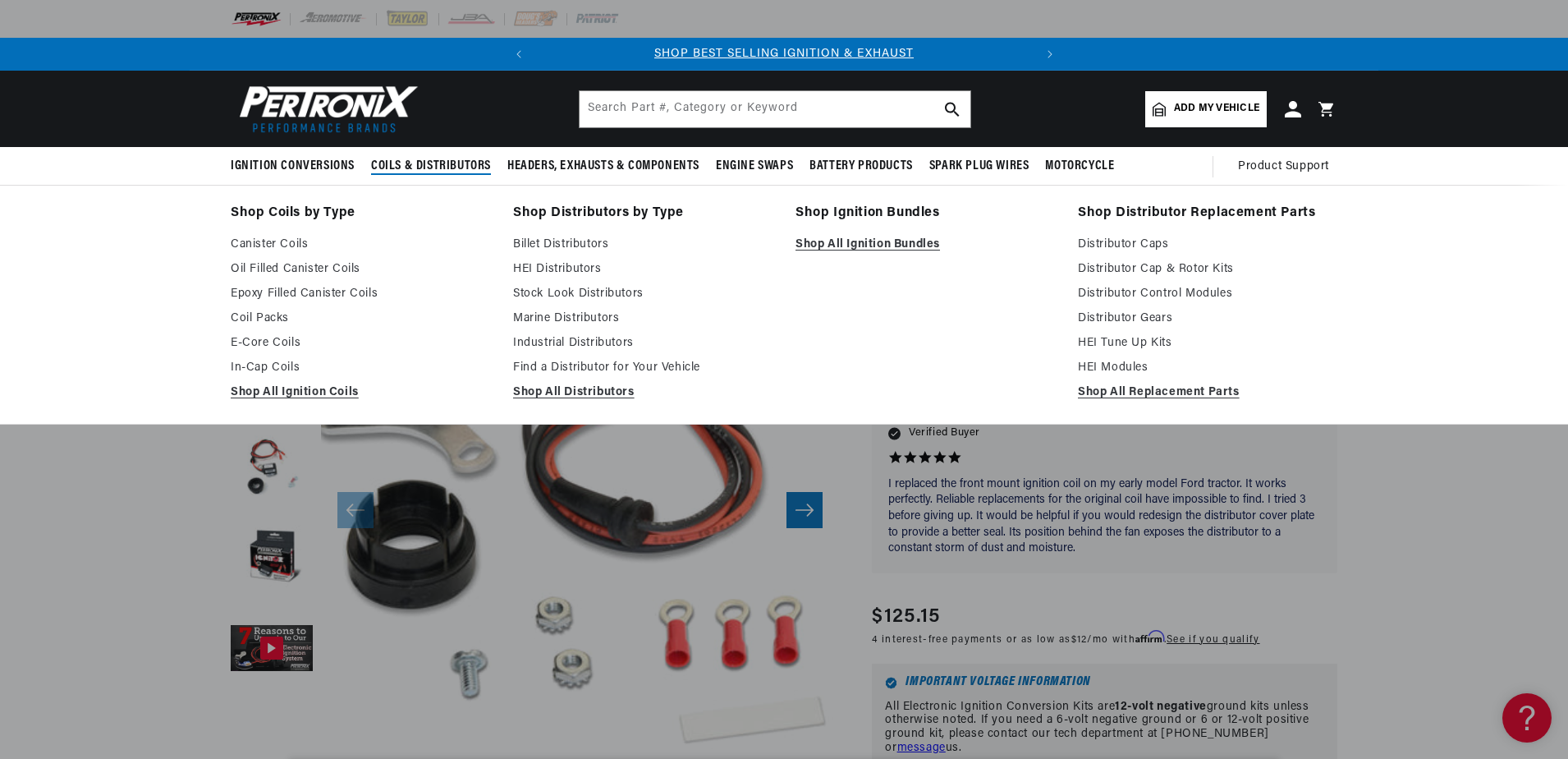
click at [447, 162] on span "Coils & Distributors" at bounding box center [431, 166] width 120 height 17
click at [294, 264] on link "Oil Filled Canister Coils" at bounding box center [360, 270] width 260 height 20
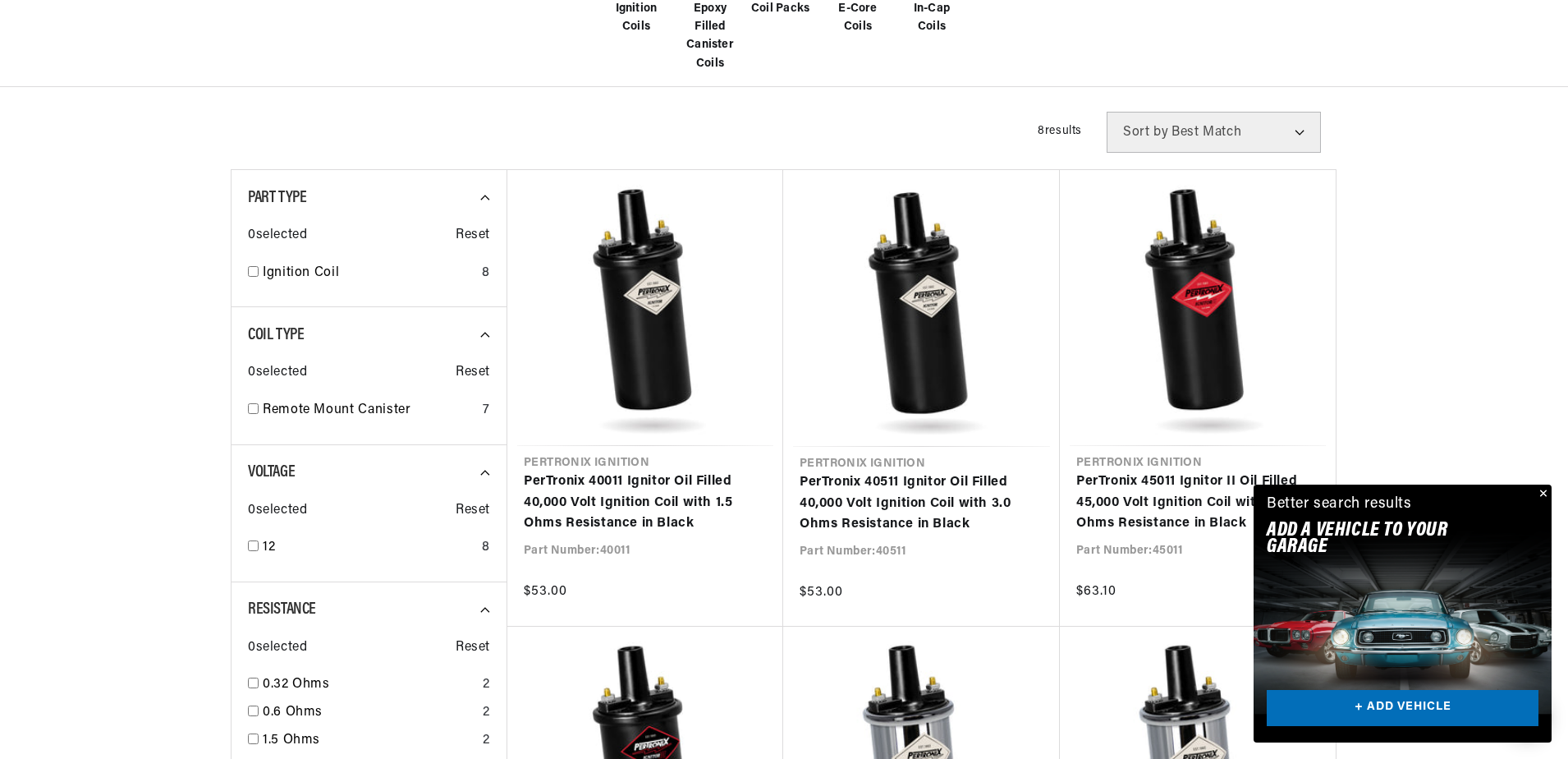
scroll to position [0, 497]
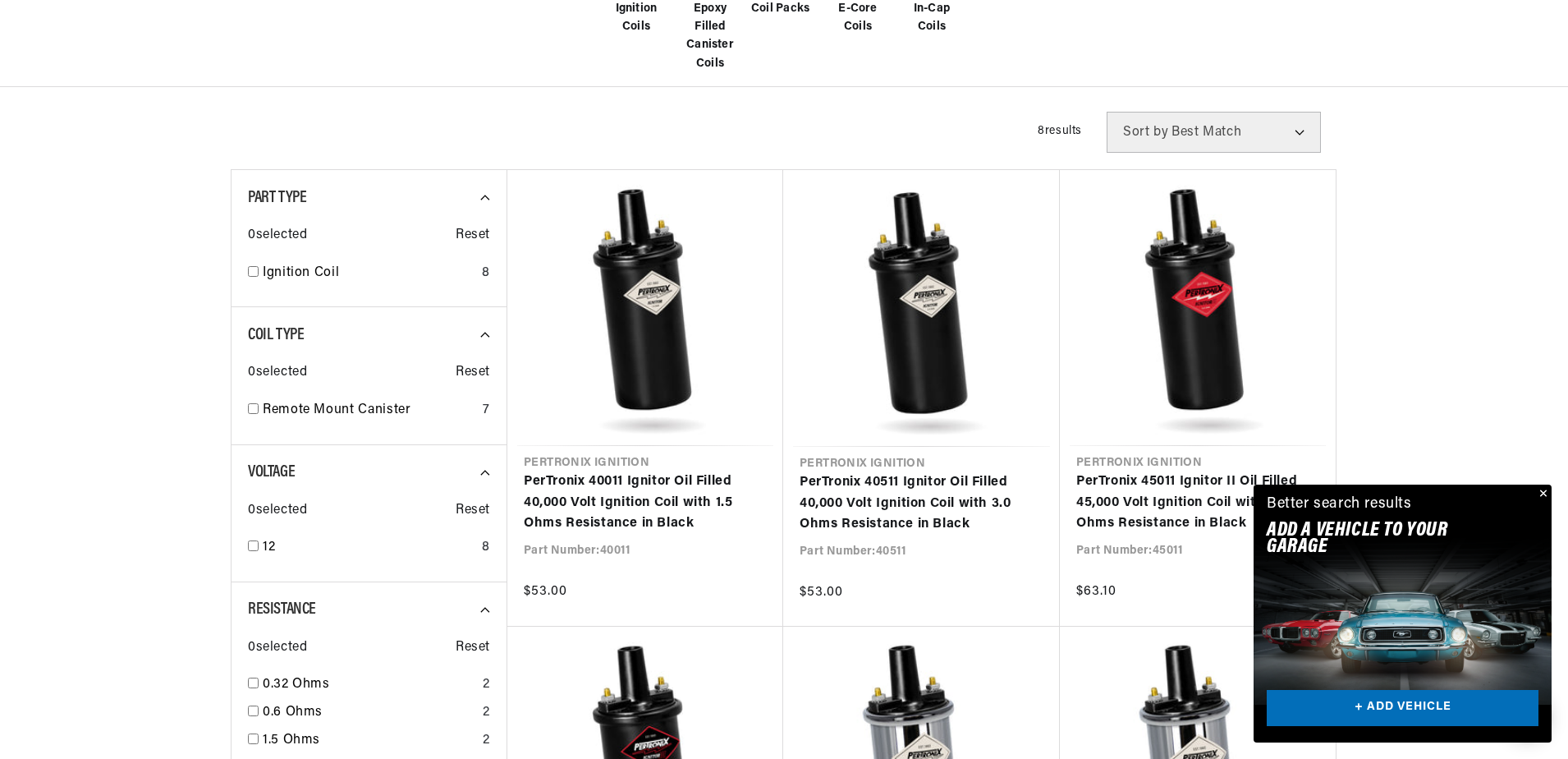
click at [1541, 490] on button "Close" at bounding box center [1542, 494] width 20 height 20
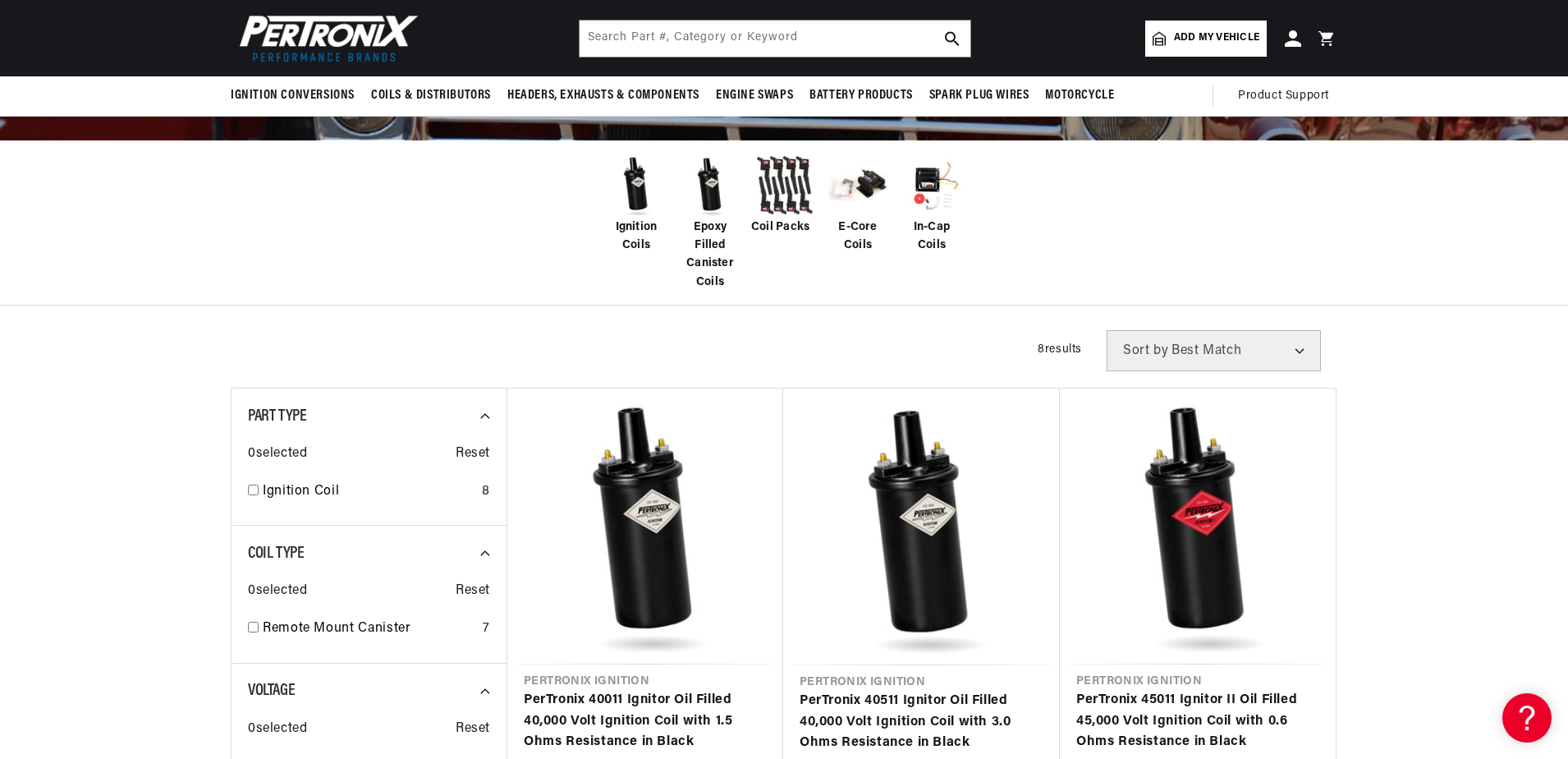
scroll to position [82, 0]
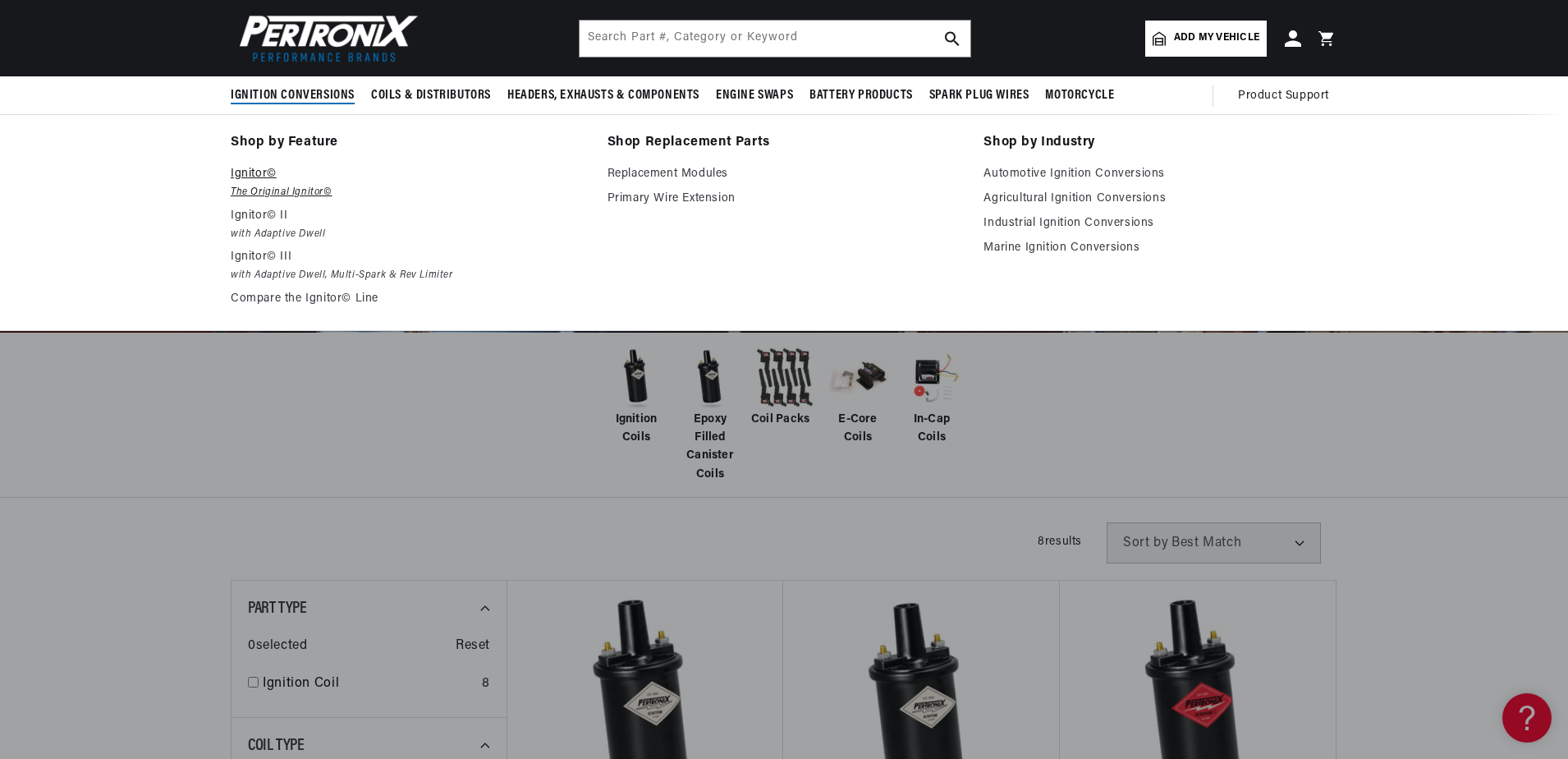
click at [252, 176] on p "Ignitor©" at bounding box center [407, 174] width 354 height 20
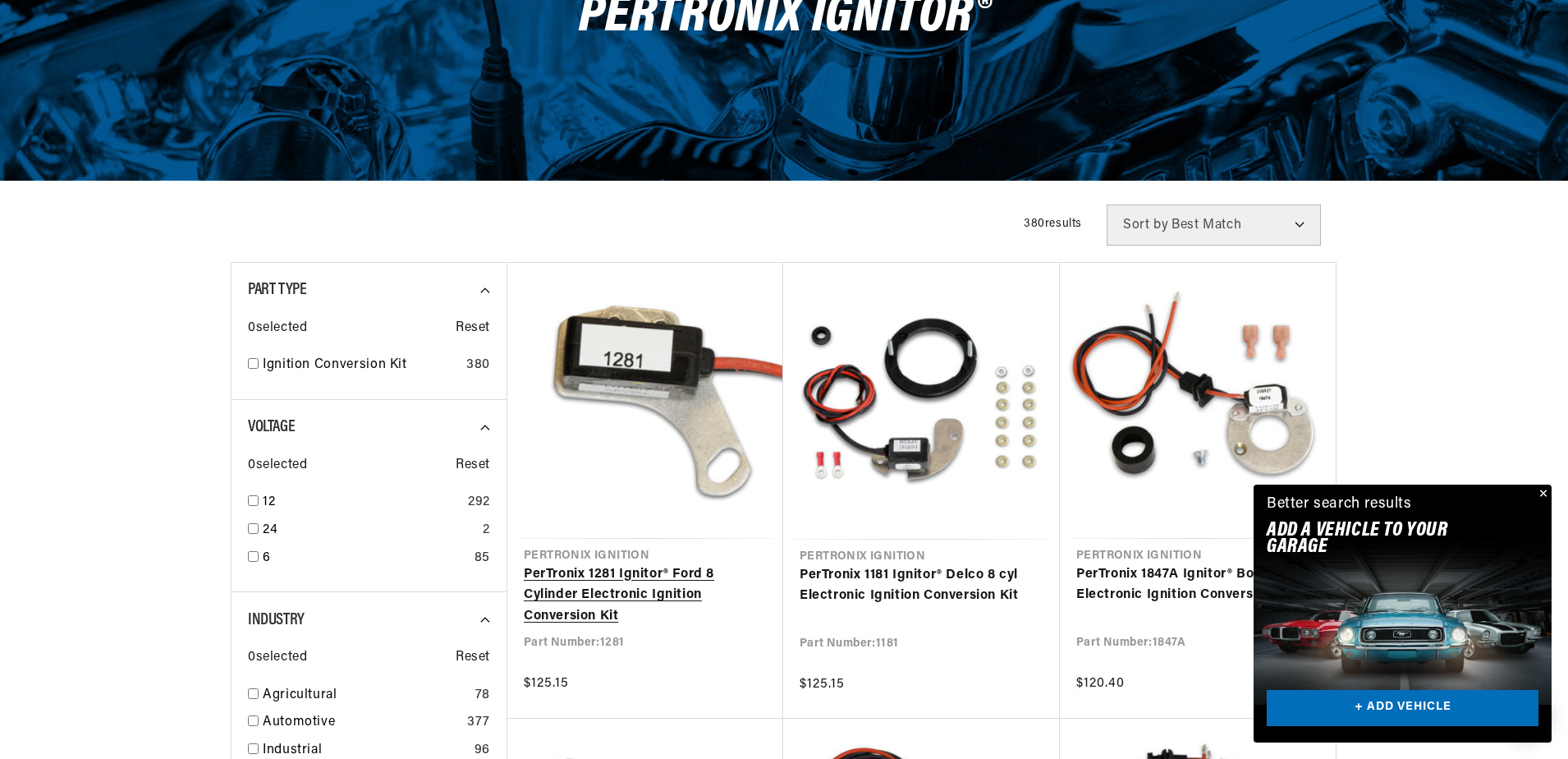
scroll to position [246, 0]
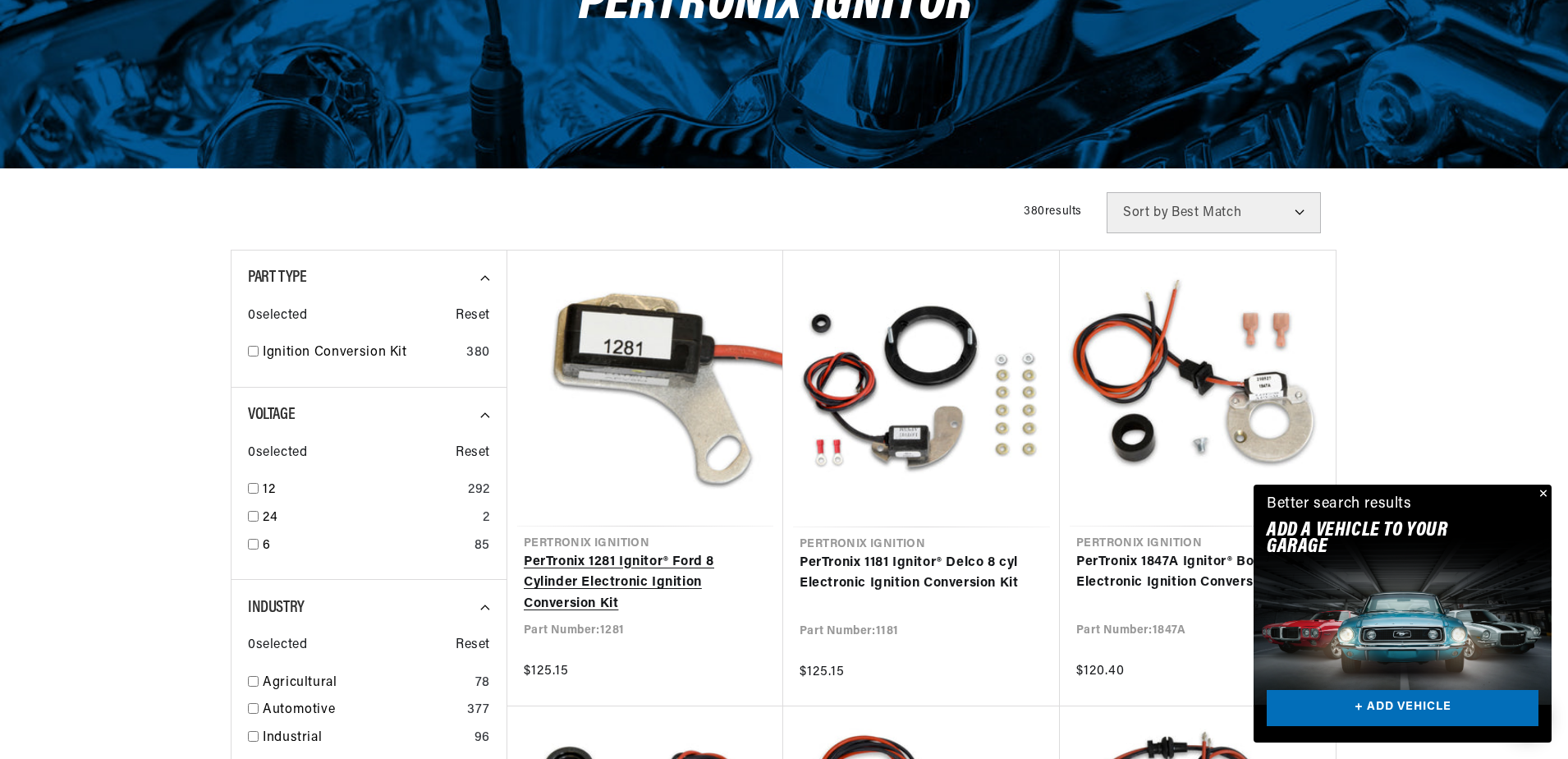
click at [606, 577] on link "PerTronix 1281 Ignitor® Ford 8 Cylinder Electronic Ignition Conversion Kit" at bounding box center [646, 583] width 243 height 63
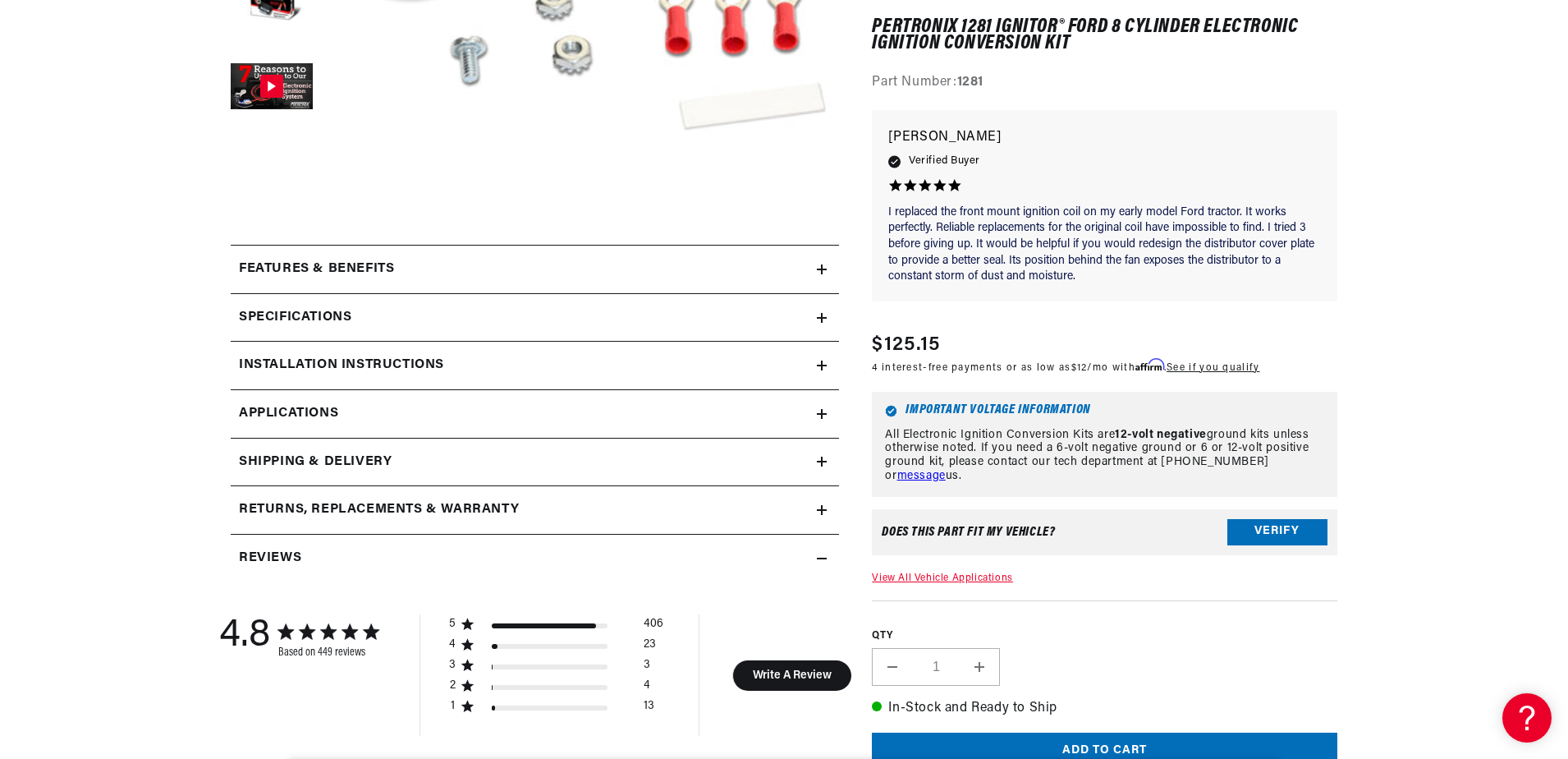
scroll to position [575, 0]
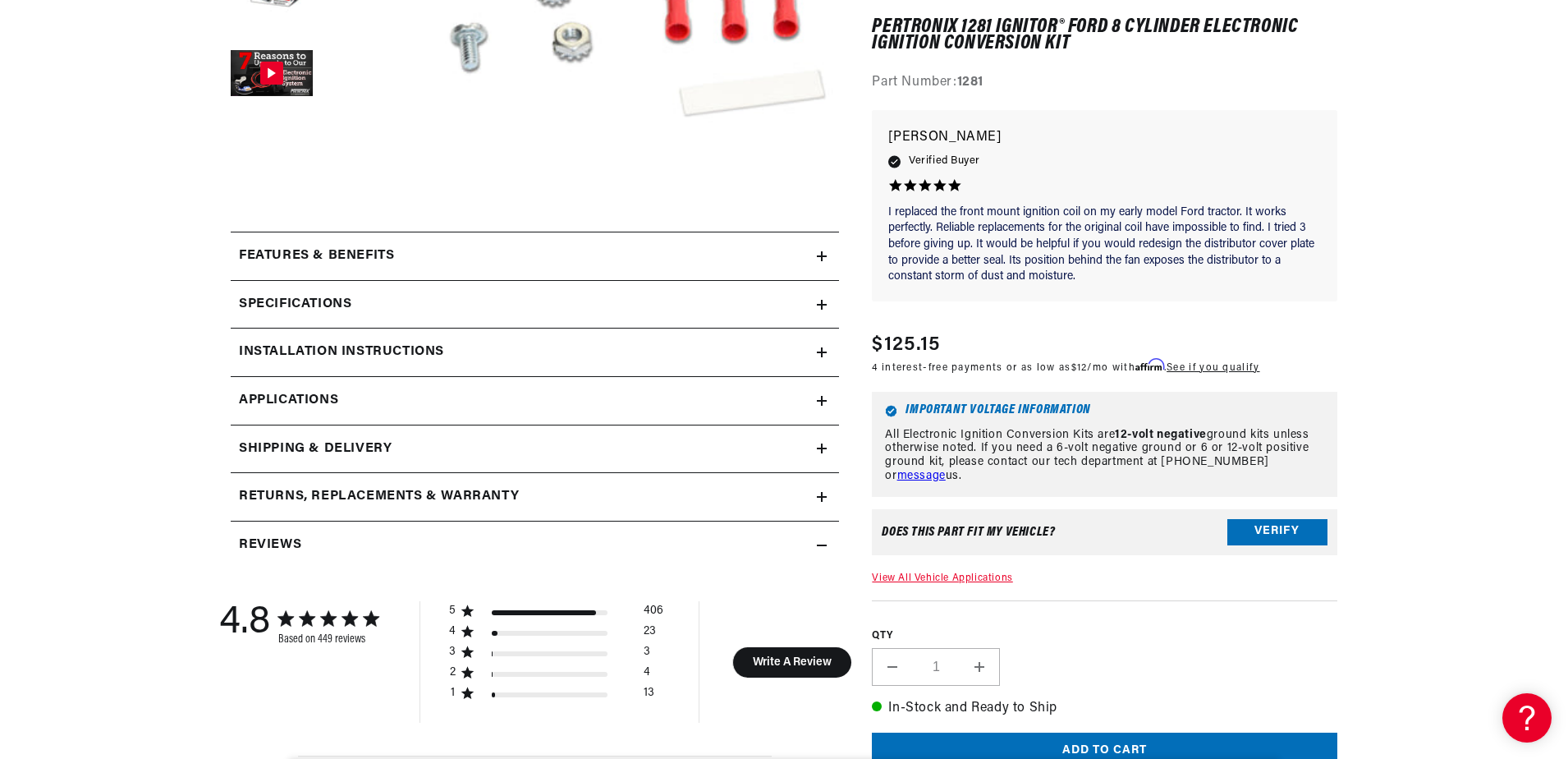
click at [819, 255] on icon at bounding box center [822, 256] width 10 height 10
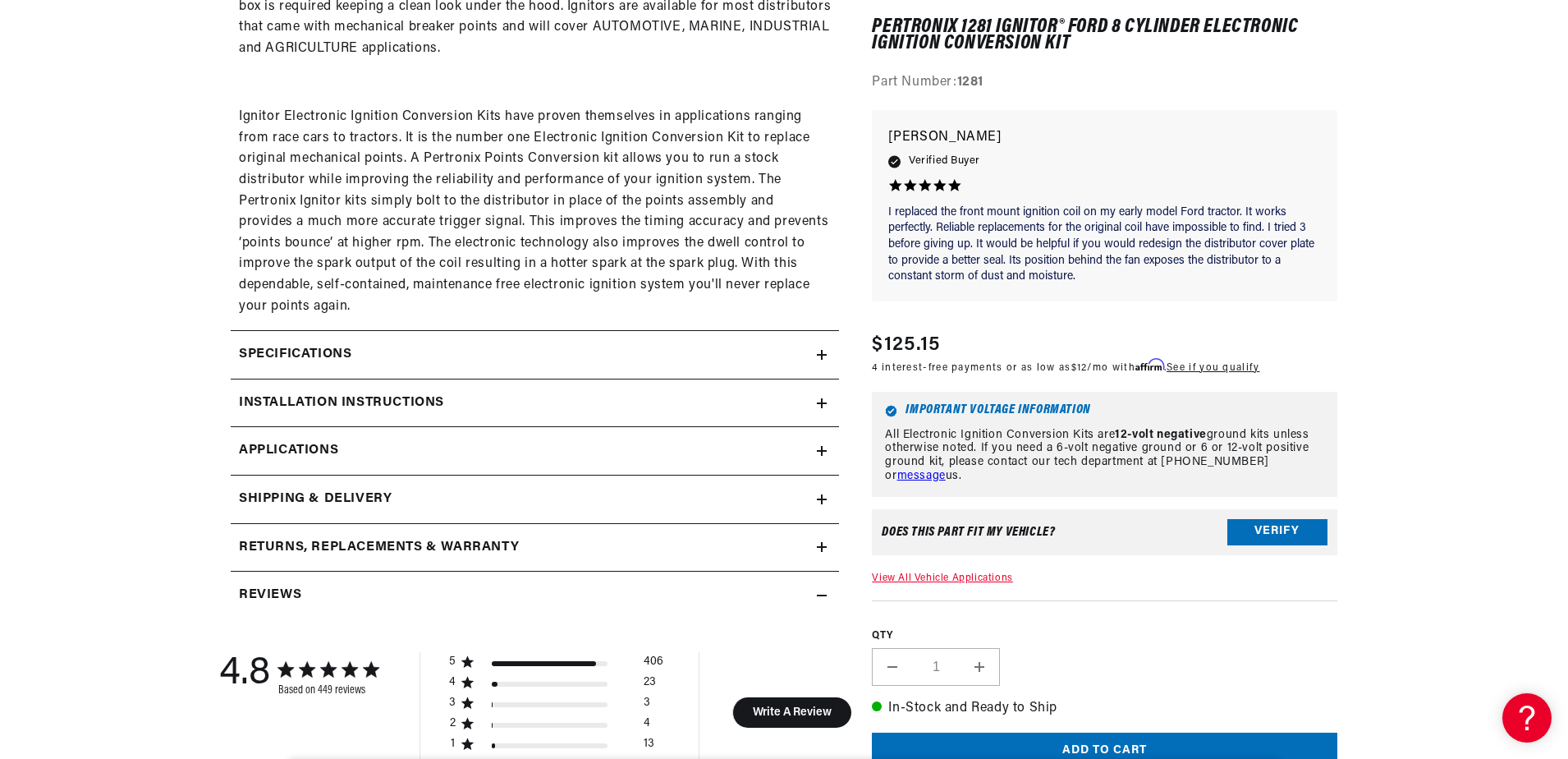
scroll to position [0, 497]
click at [821, 355] on icon at bounding box center [822, 355] width 10 height 0
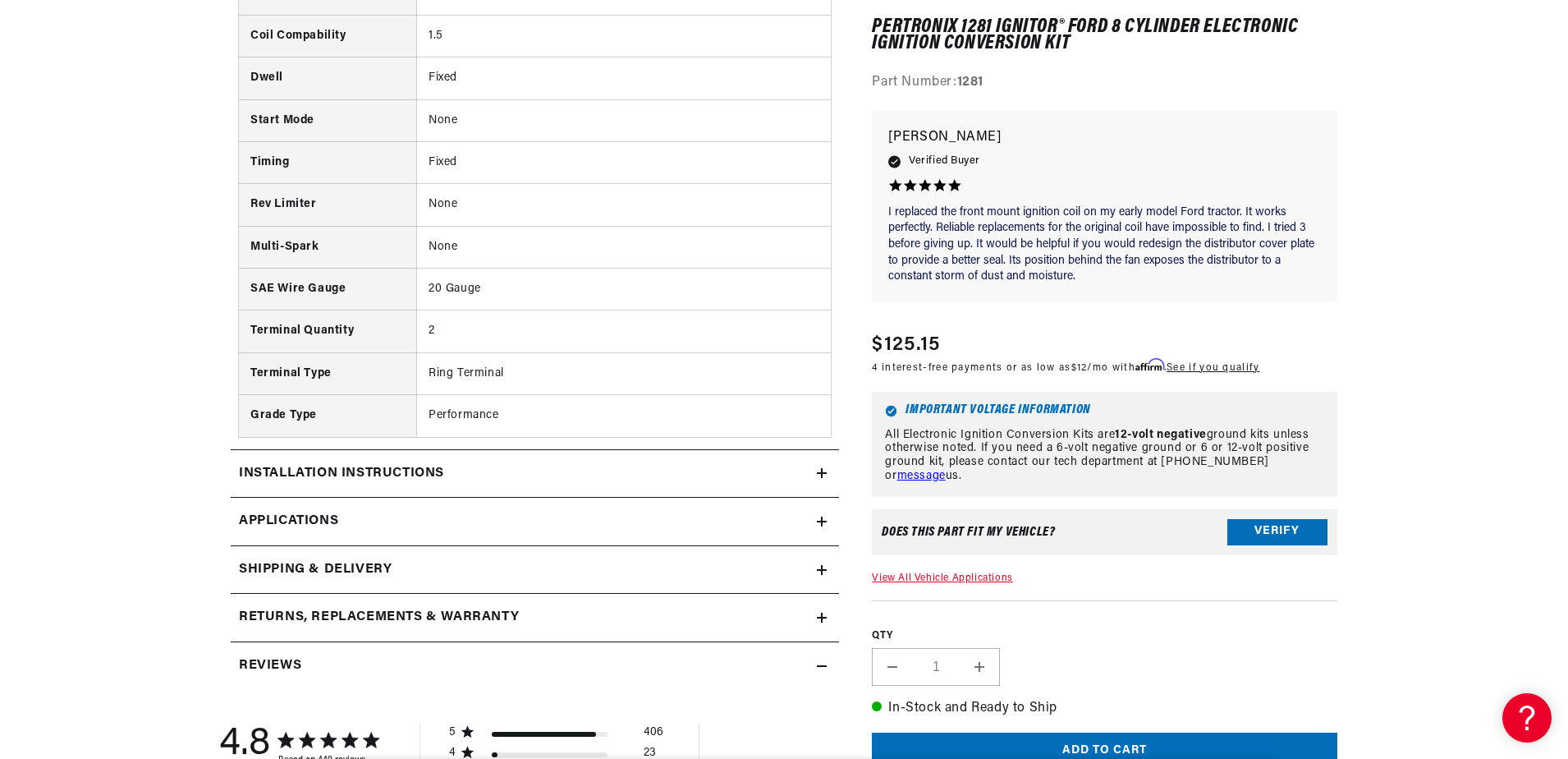
scroll to position [1725, 0]
click at [824, 471] on icon at bounding box center [822, 473] width 10 height 10
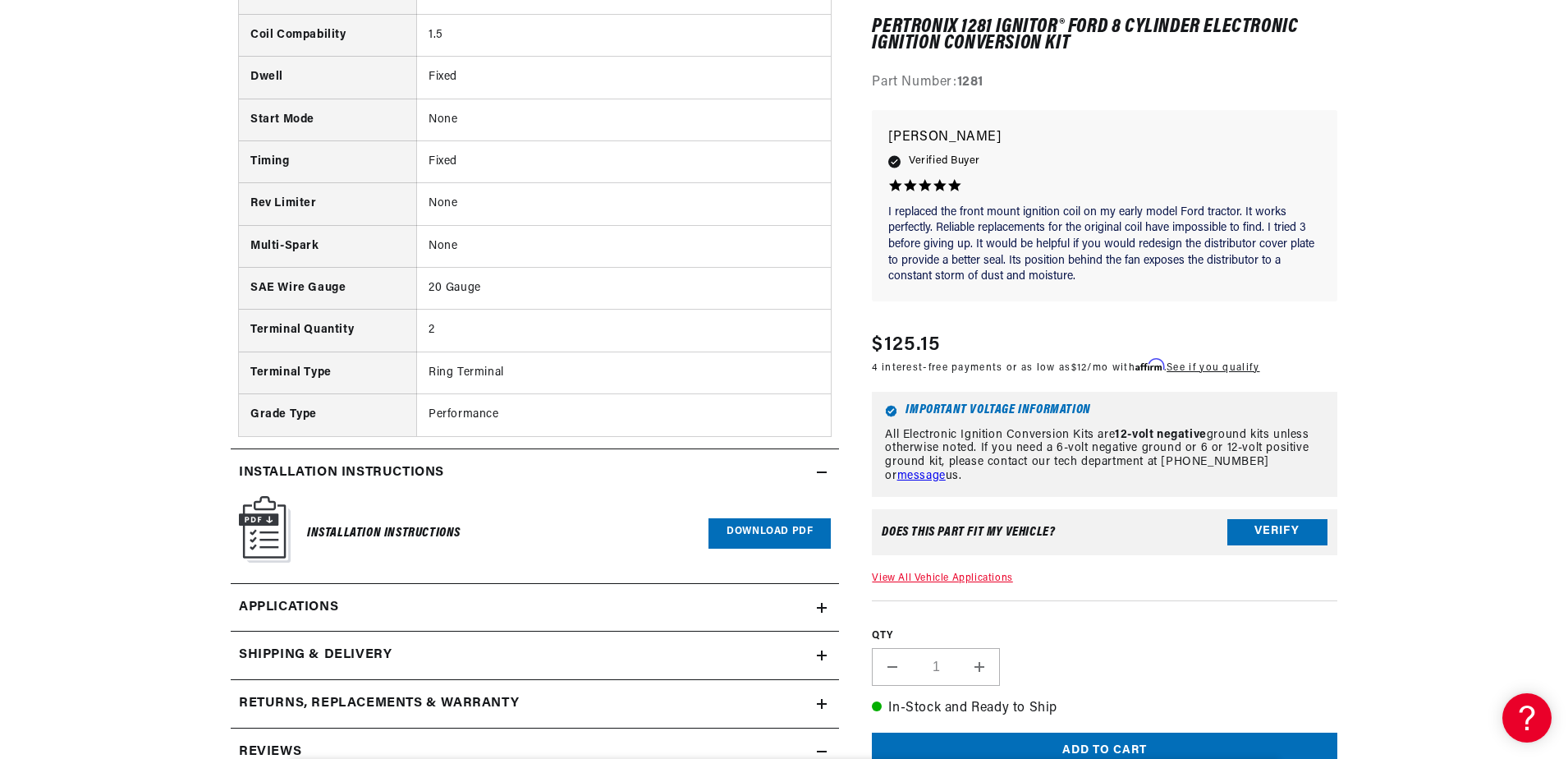
click at [775, 535] on link "Download PDF" at bounding box center [769, 533] width 122 height 31
